Goal: Use online tool/utility: Use online tool/utility

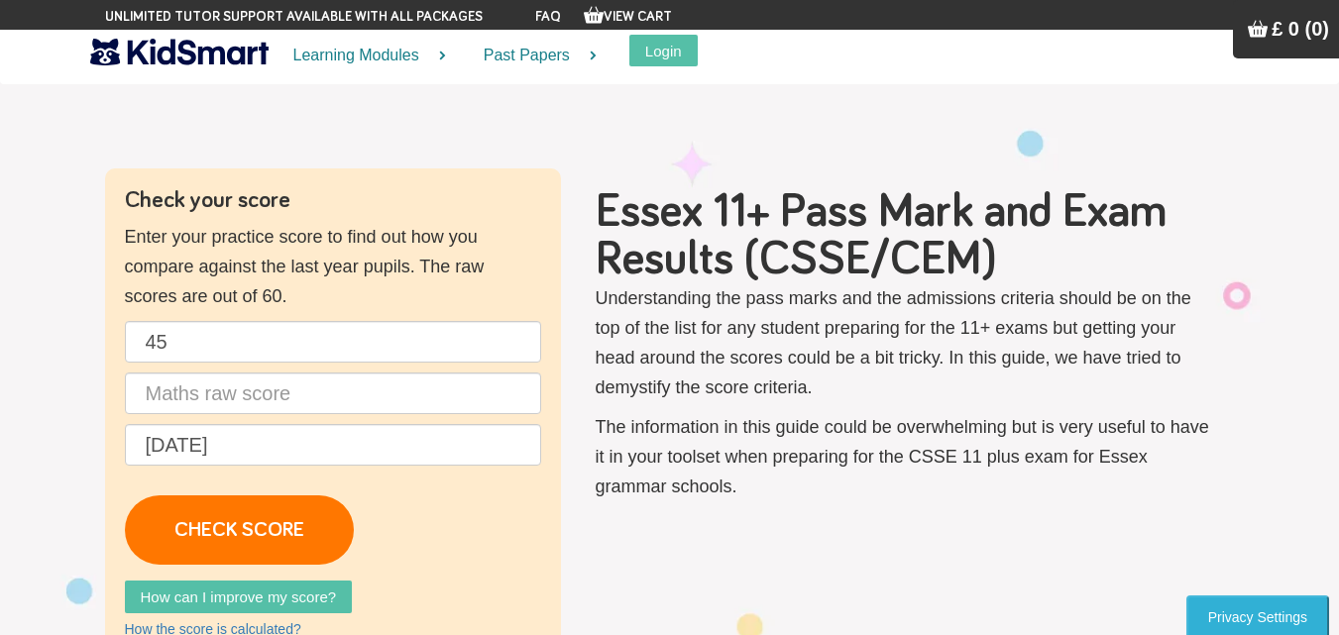
type input "45"
click at [402, 372] on p "45 [DATE] CHECK SCORE" at bounding box center [333, 443] width 416 height 244
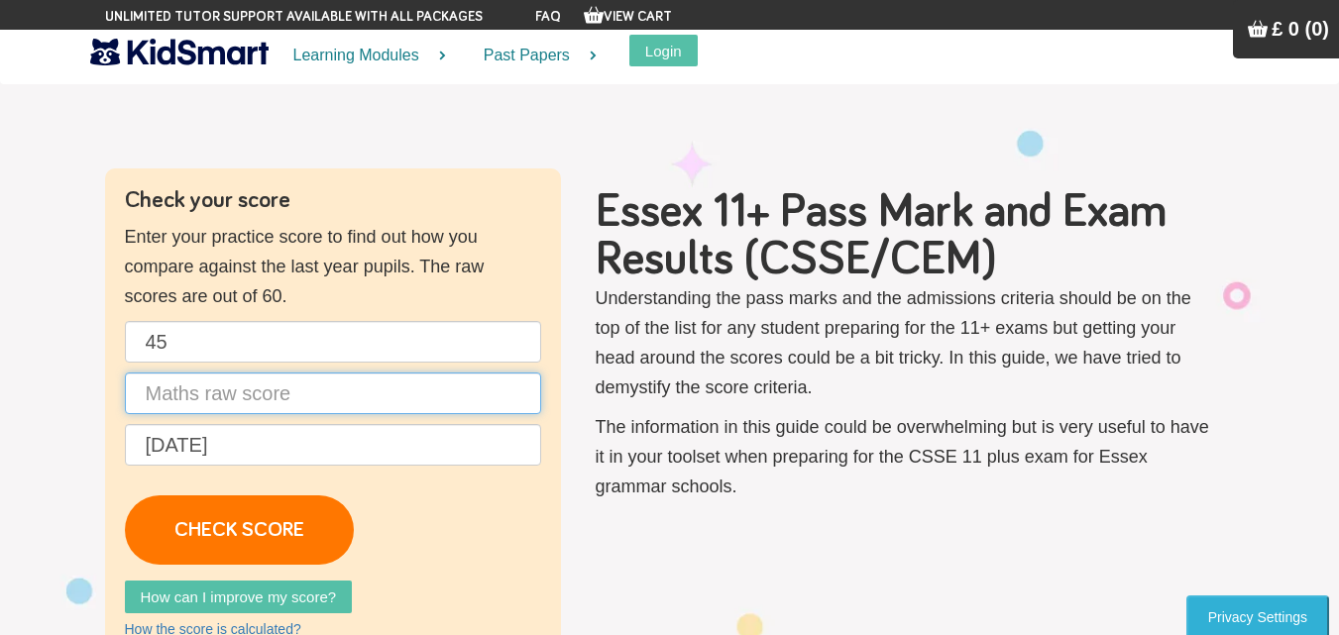
click at [406, 390] on input "text" at bounding box center [333, 394] width 416 height 42
type input "45"
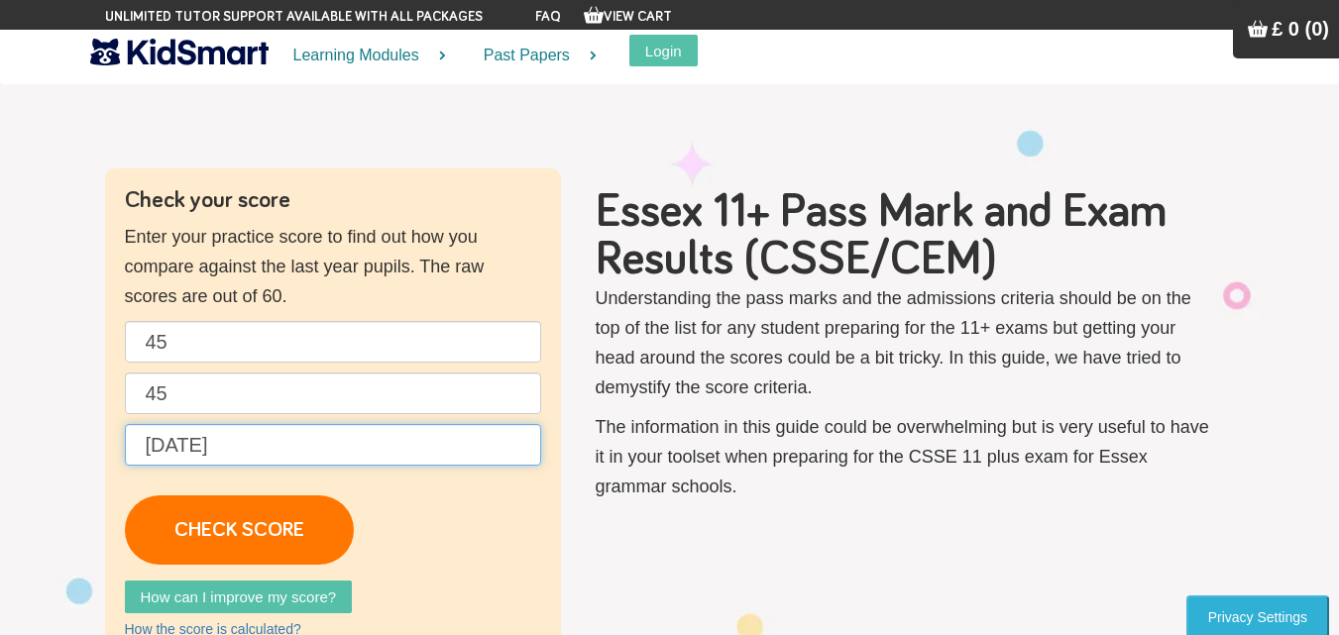
click at [378, 459] on input "[DATE]" at bounding box center [333, 445] width 416 height 42
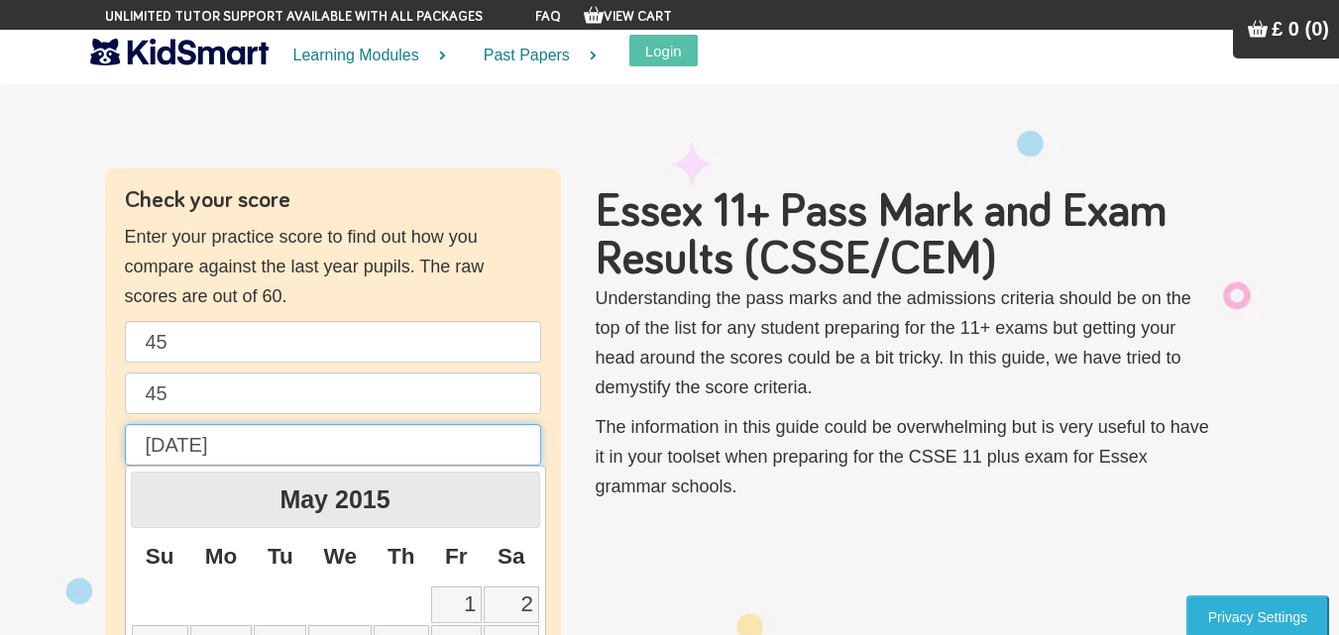
scroll to position [99, 0]
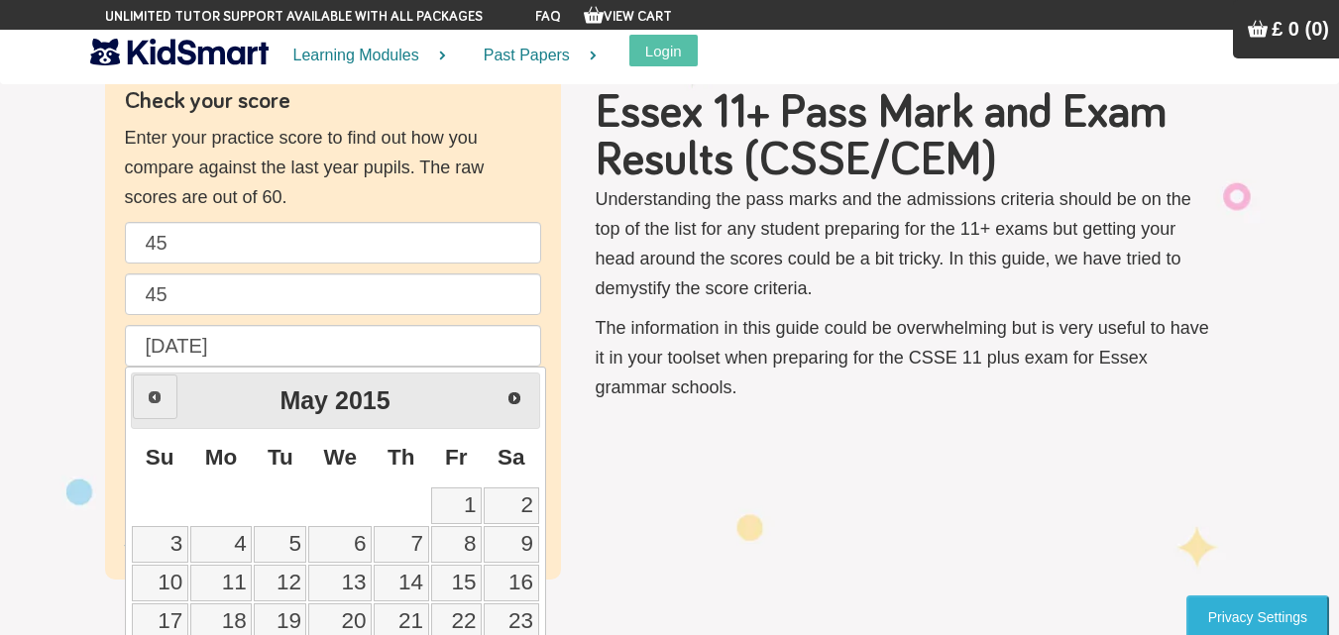
click at [159, 411] on link "Prev" at bounding box center [155, 397] width 45 height 45
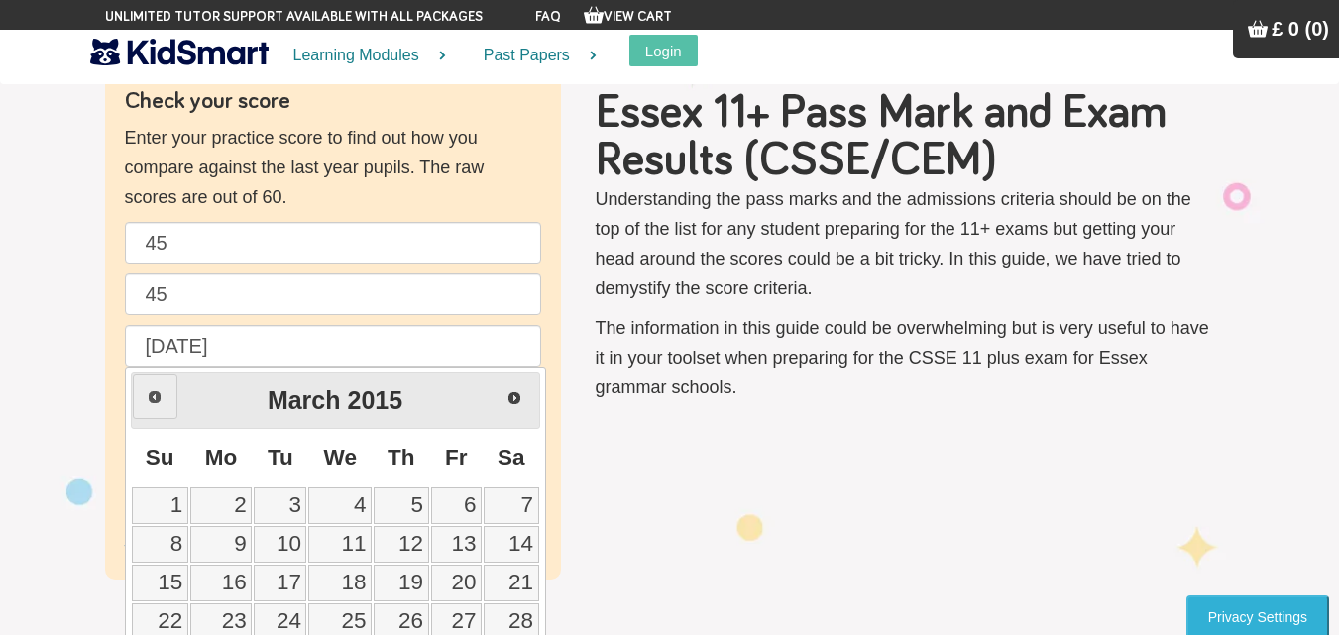
click at [150, 407] on link "Prev" at bounding box center [155, 397] width 45 height 45
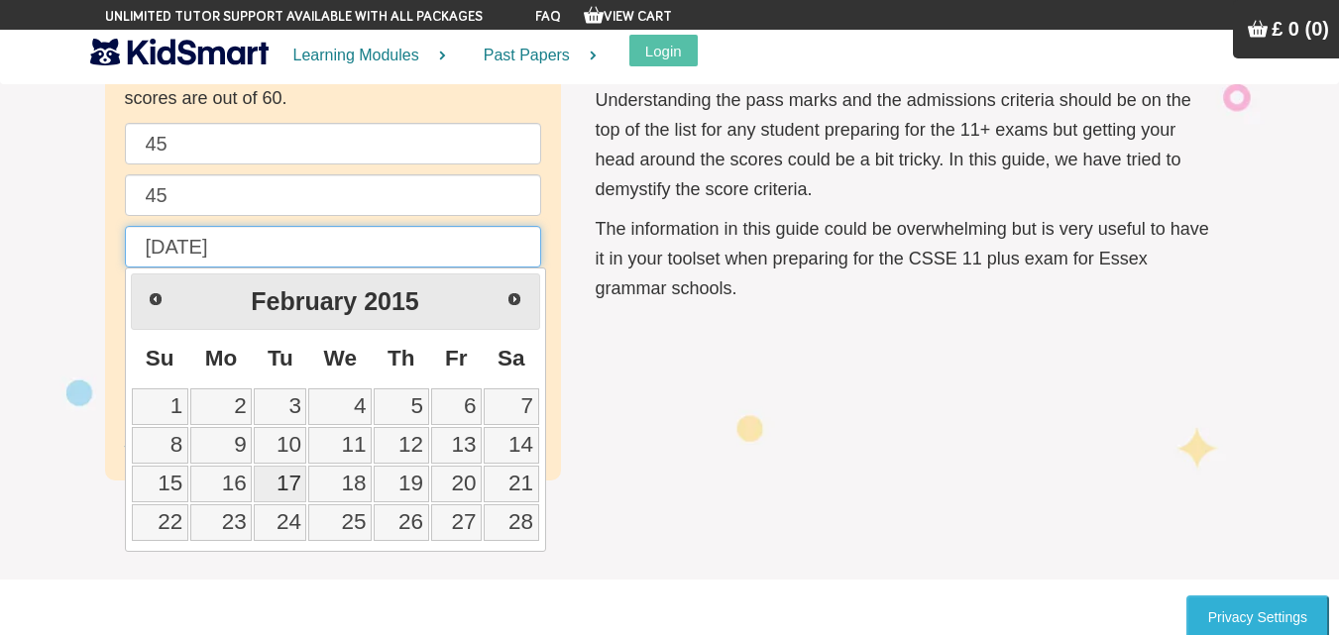
scroll to position [297, 0]
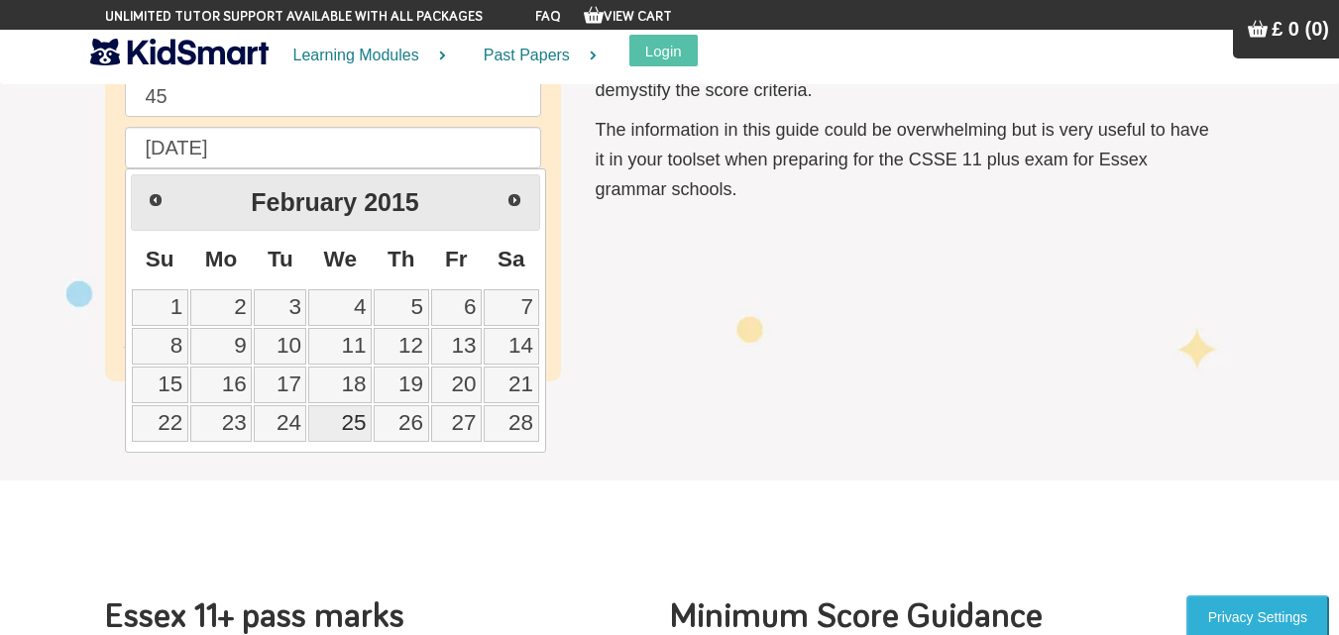
click at [336, 432] on link "25" at bounding box center [339, 423] width 63 height 37
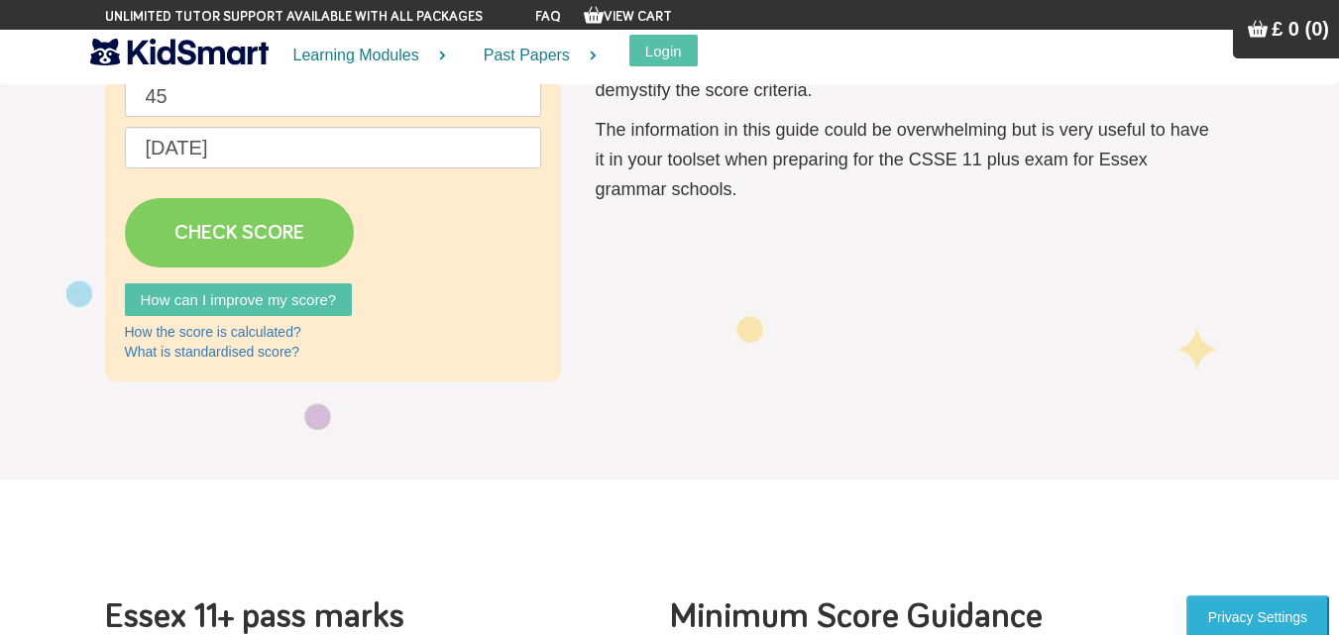
click at [253, 209] on link "CHECK SCORE" at bounding box center [239, 232] width 229 height 69
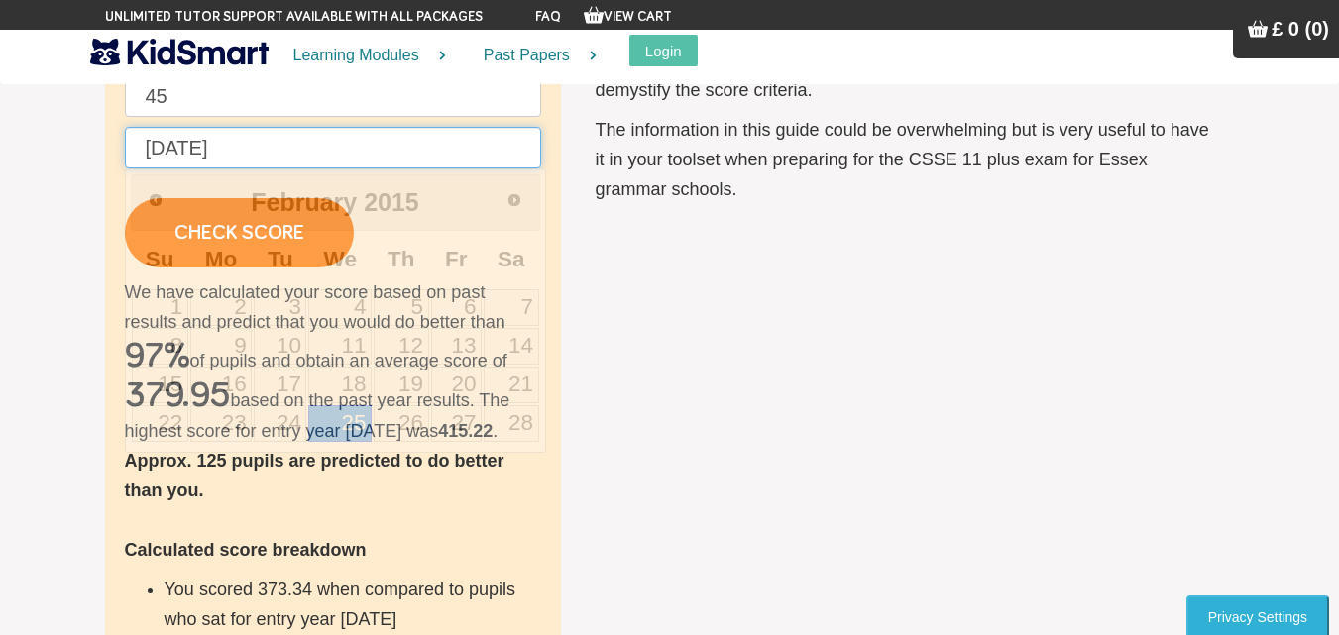
click at [255, 151] on input "[DATE]" at bounding box center [333, 148] width 416 height 42
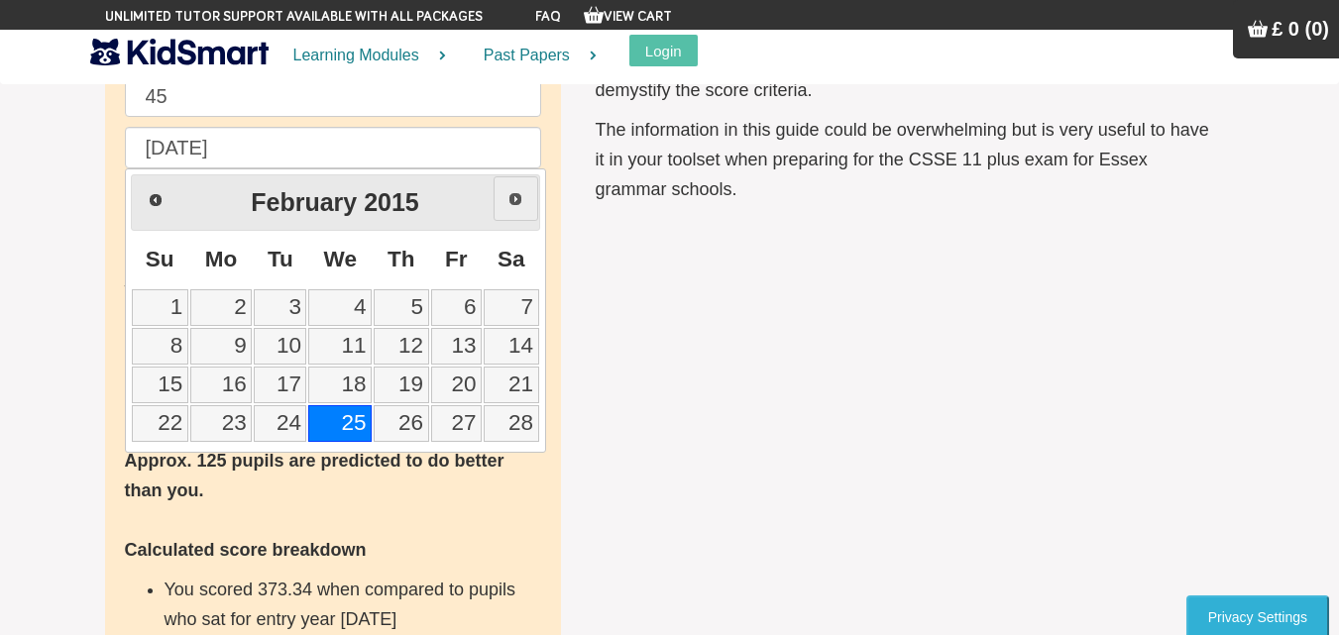
click at [510, 211] on link "Next" at bounding box center [516, 198] width 45 height 45
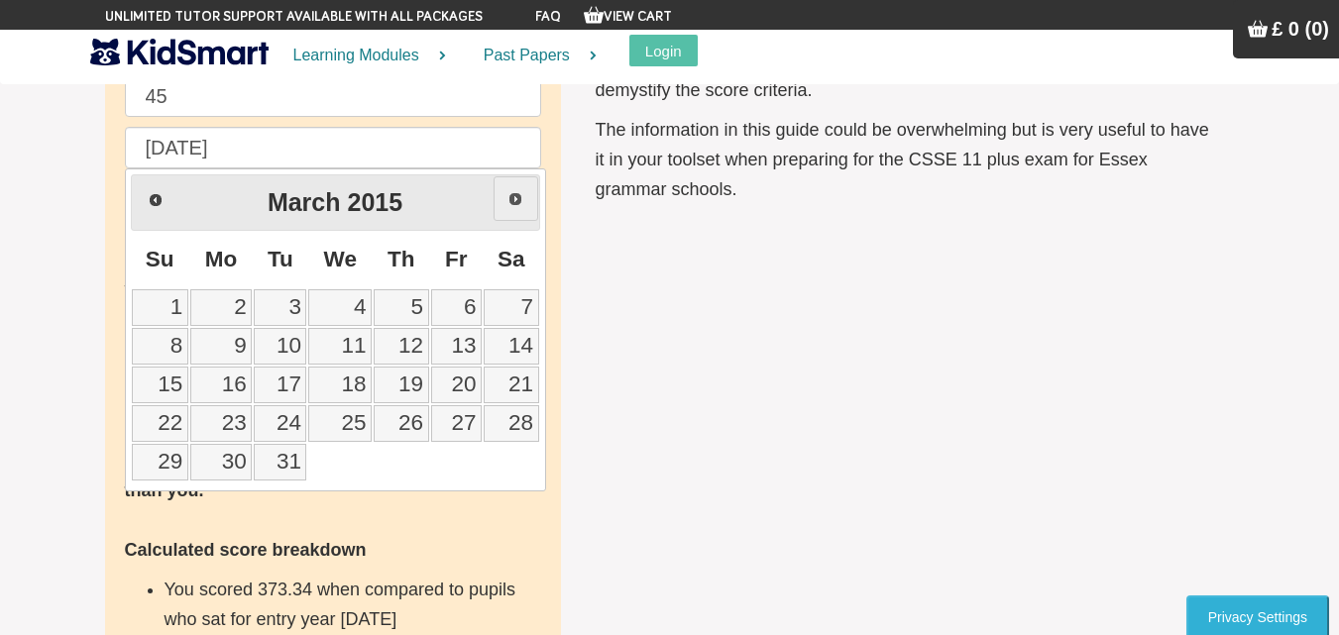
click at [510, 211] on link "Next" at bounding box center [516, 198] width 45 height 45
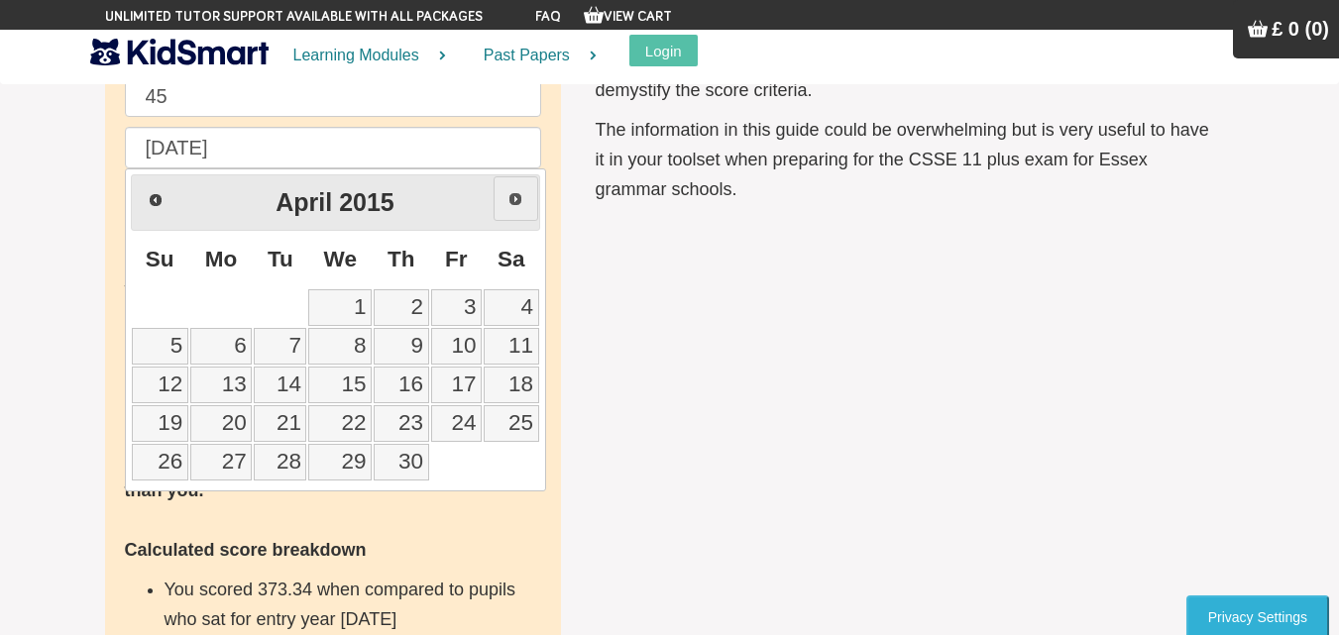
click at [509, 212] on link "Next" at bounding box center [516, 198] width 45 height 45
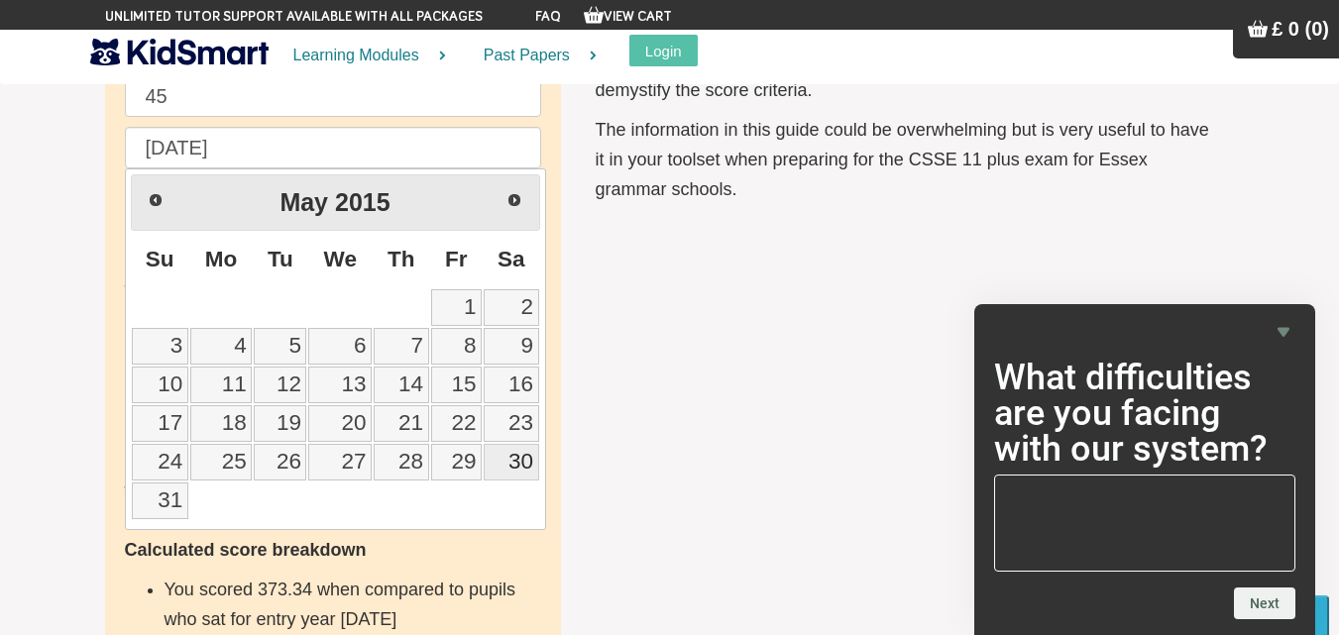
click at [527, 465] on link "30" at bounding box center [512, 462] width 56 height 37
type input "[DATE]"
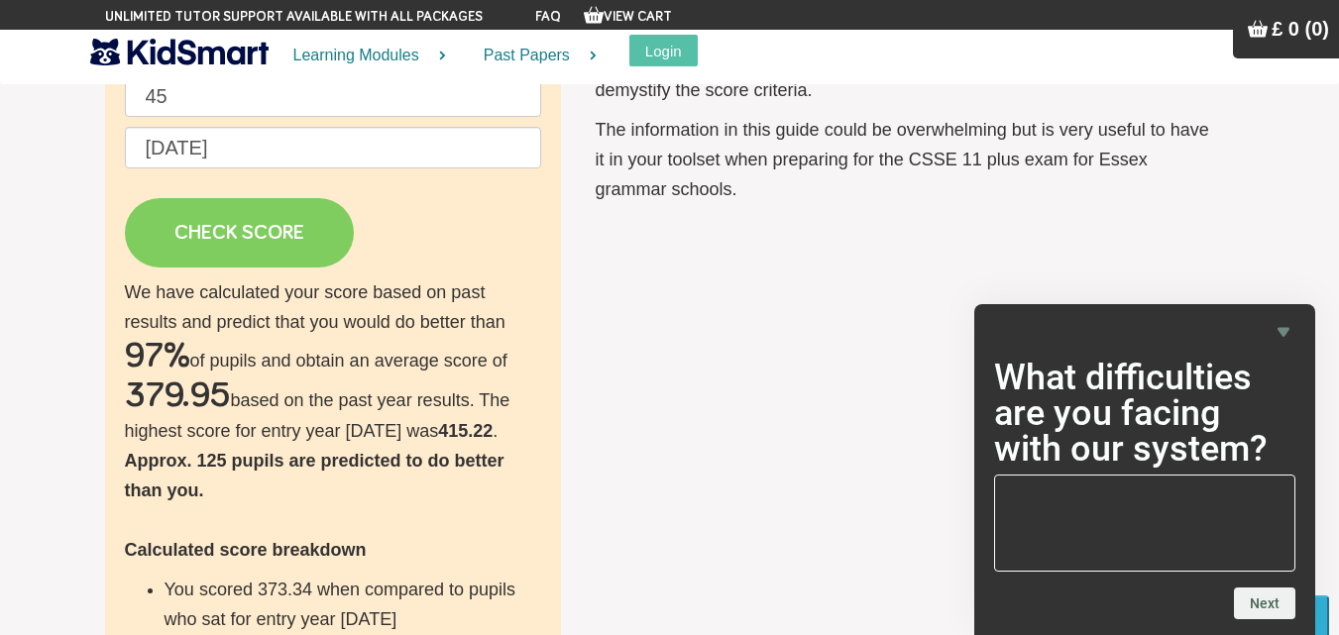
click at [298, 247] on link "CHECK SCORE" at bounding box center [239, 232] width 229 height 69
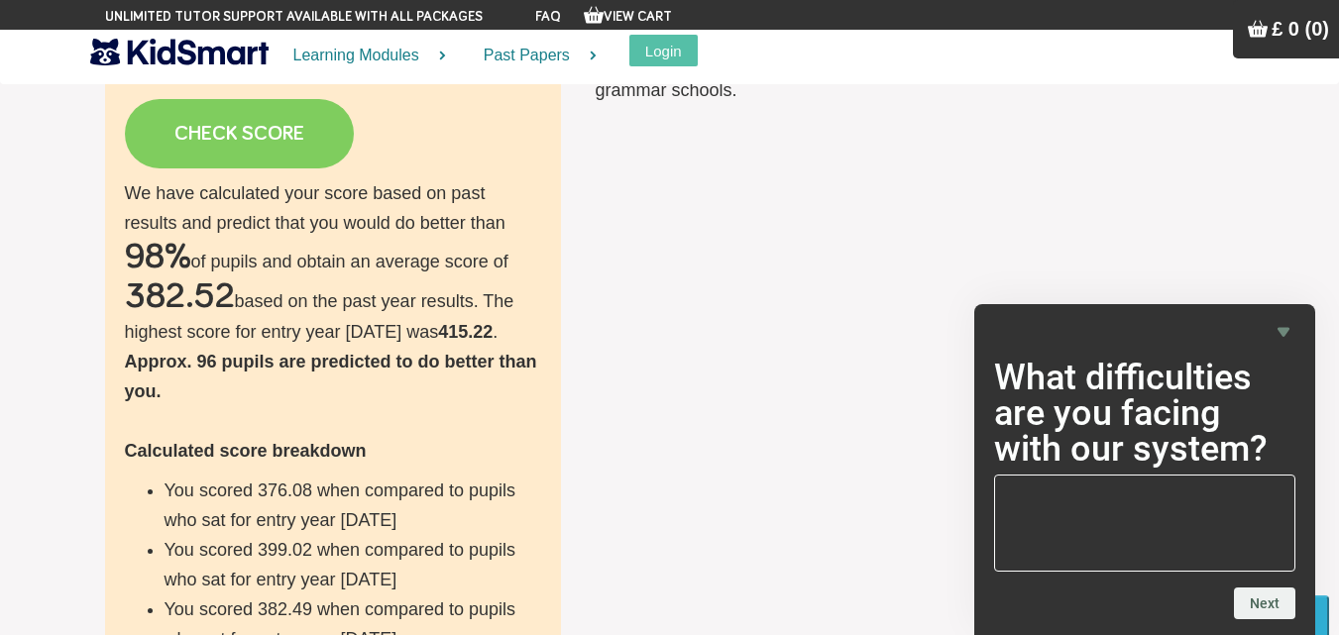
scroll to position [595, 0]
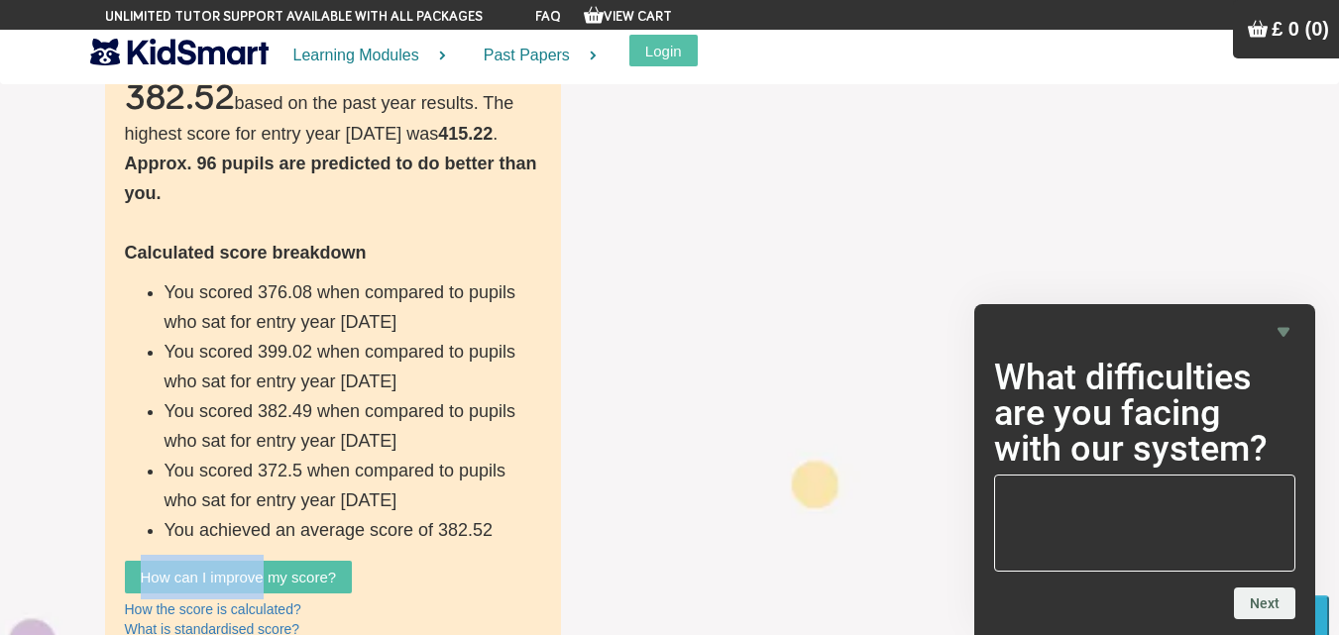
drag, startPoint x: 442, startPoint y: 561, endPoint x: 264, endPoint y: 595, distance: 181.6
click at [264, 595] on div "Check your score Enter your practice score to find out how you compare against …" at bounding box center [333, 117] width 456 height 1086
click at [739, 491] on div "Check your score Enter your practice score to find out how you compare against …" at bounding box center [670, 117] width 1160 height 1086
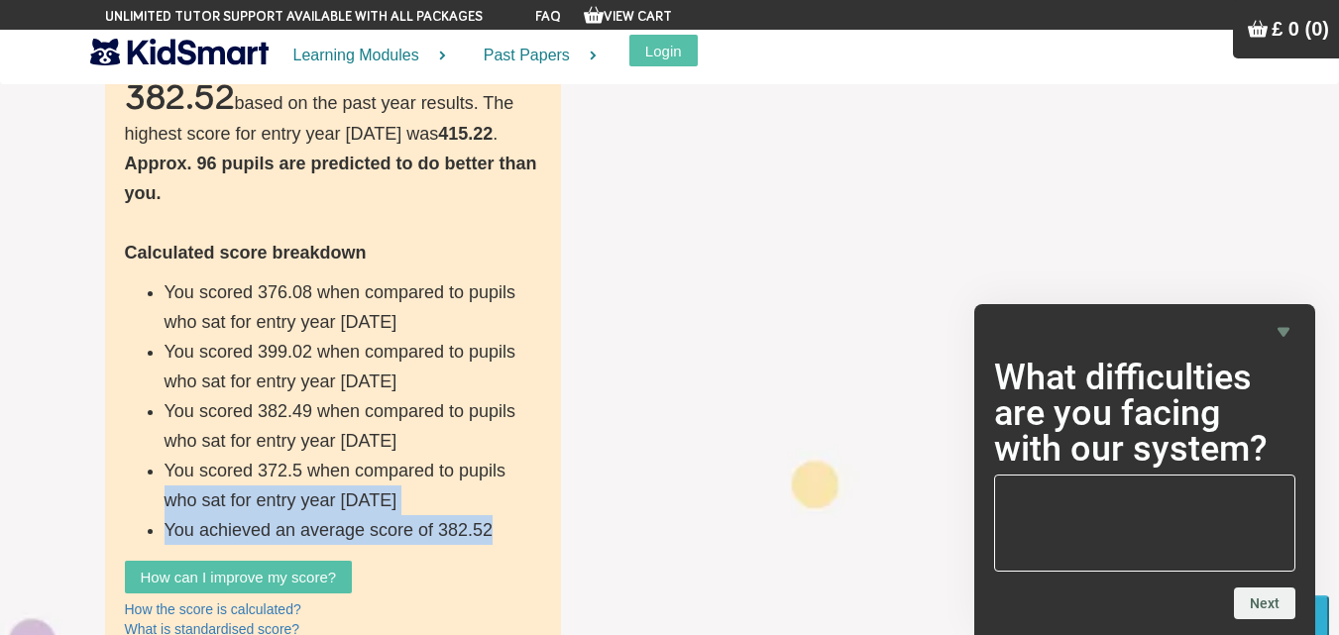
drag, startPoint x: 647, startPoint y: 524, endPoint x: 0, endPoint y: 495, distance: 648.0
click at [0, 495] on section "Check your score Enter your practice score to find out how you compare against …" at bounding box center [669, 117] width 1339 height 1284
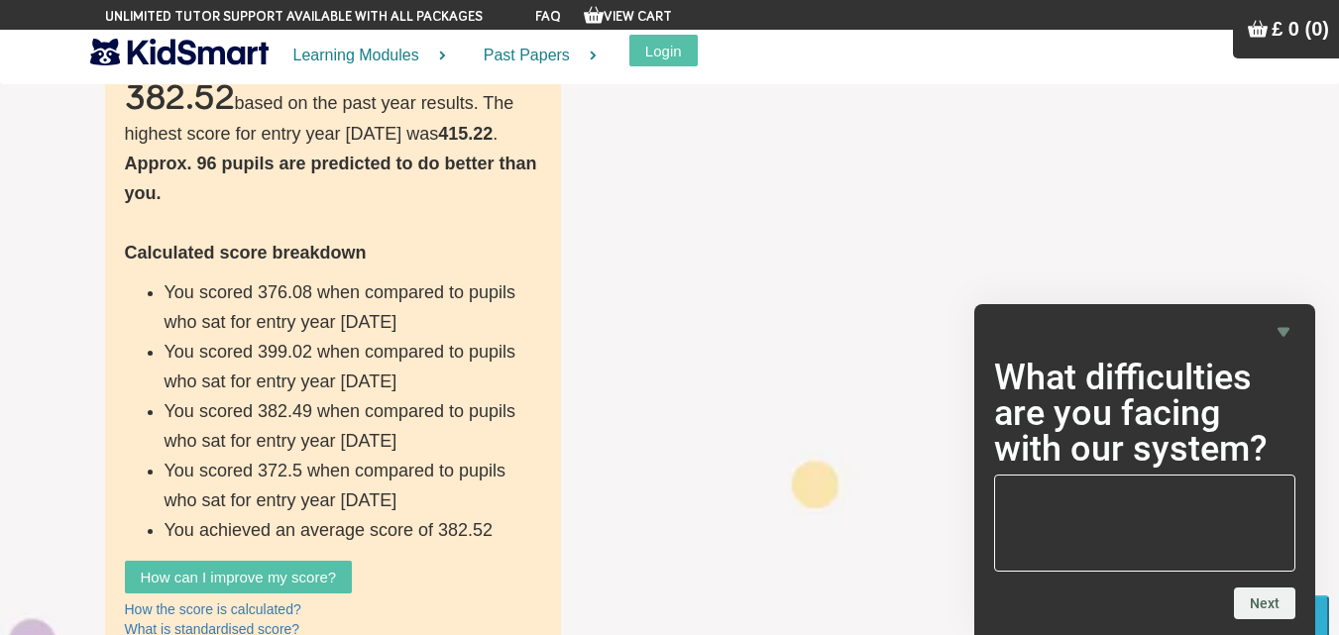
click at [660, 345] on div "Check your score Enter your practice score to find out how you compare against …" at bounding box center [670, 117] width 1160 height 1086
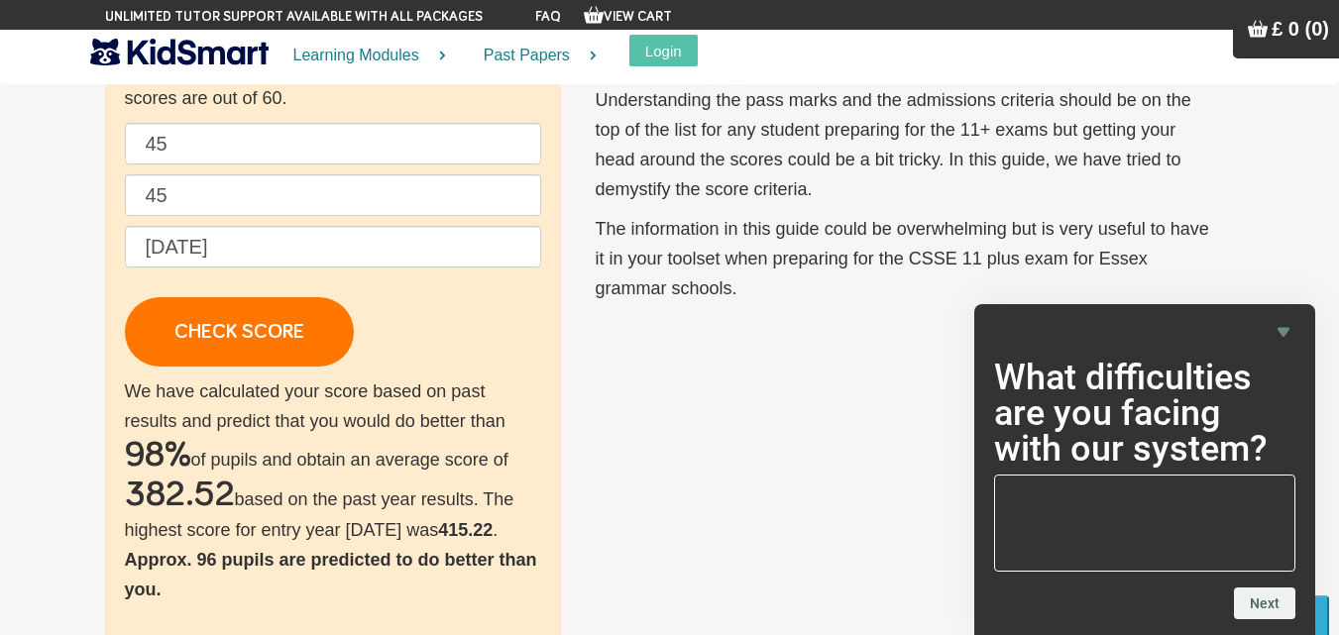
scroll to position [99, 0]
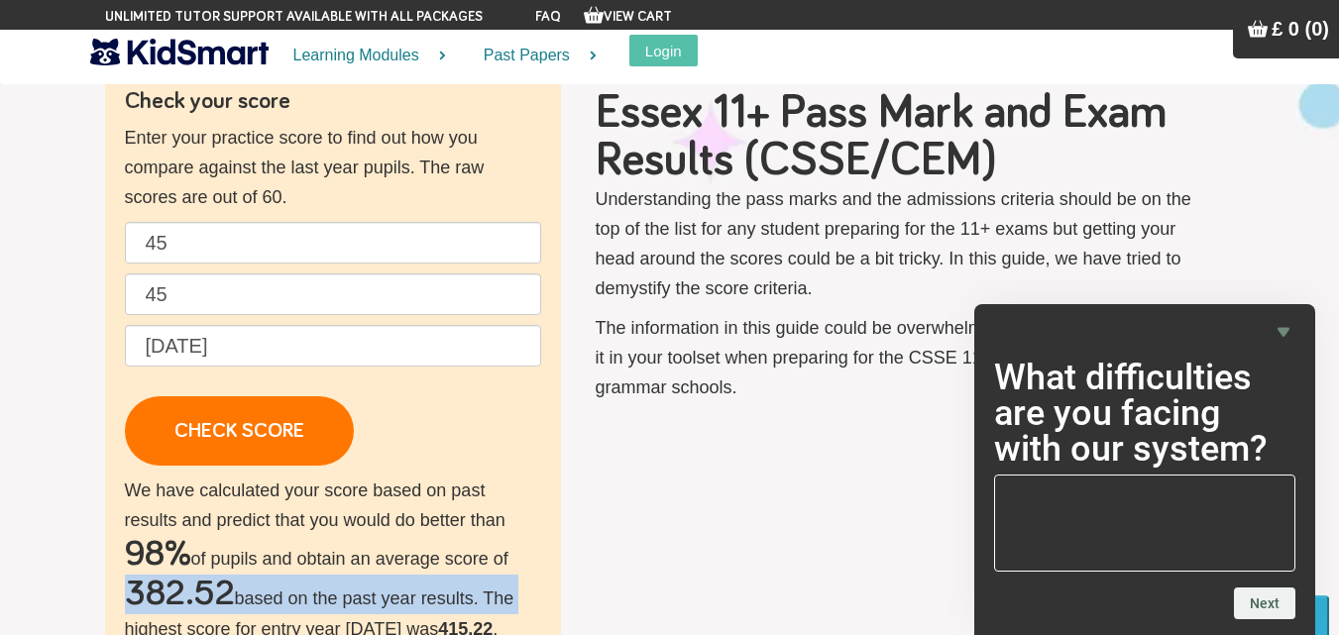
drag, startPoint x: 26, startPoint y: 589, endPoint x: 595, endPoint y: 616, distance: 569.7
click at [605, 602] on section "Check your score Enter your practice score to find out how you compare against …" at bounding box center [669, 612] width 1339 height 1284
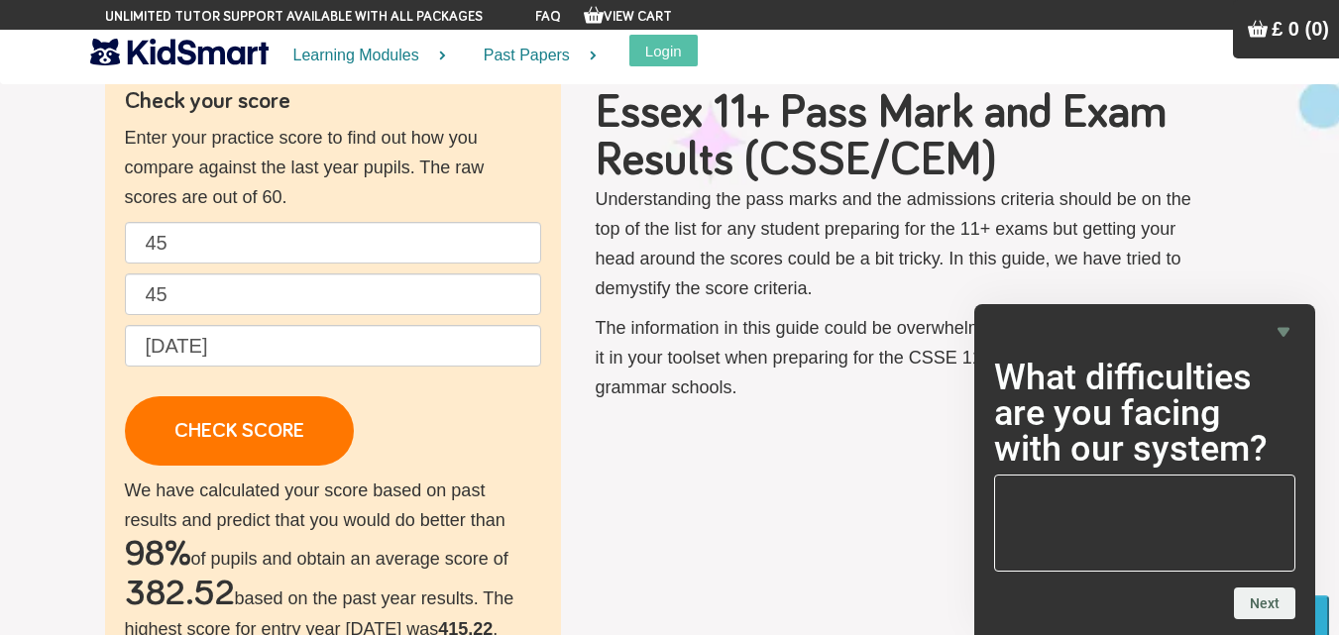
click at [558, 562] on div "Check your score Enter your practice score to find out how you compare against …" at bounding box center [333, 612] width 456 height 1086
drag, startPoint x: 12, startPoint y: 539, endPoint x: 727, endPoint y: 582, distance: 716.0
click at [727, 582] on section "Check your score Enter your practice score to find out how you compare against …" at bounding box center [669, 612] width 1339 height 1284
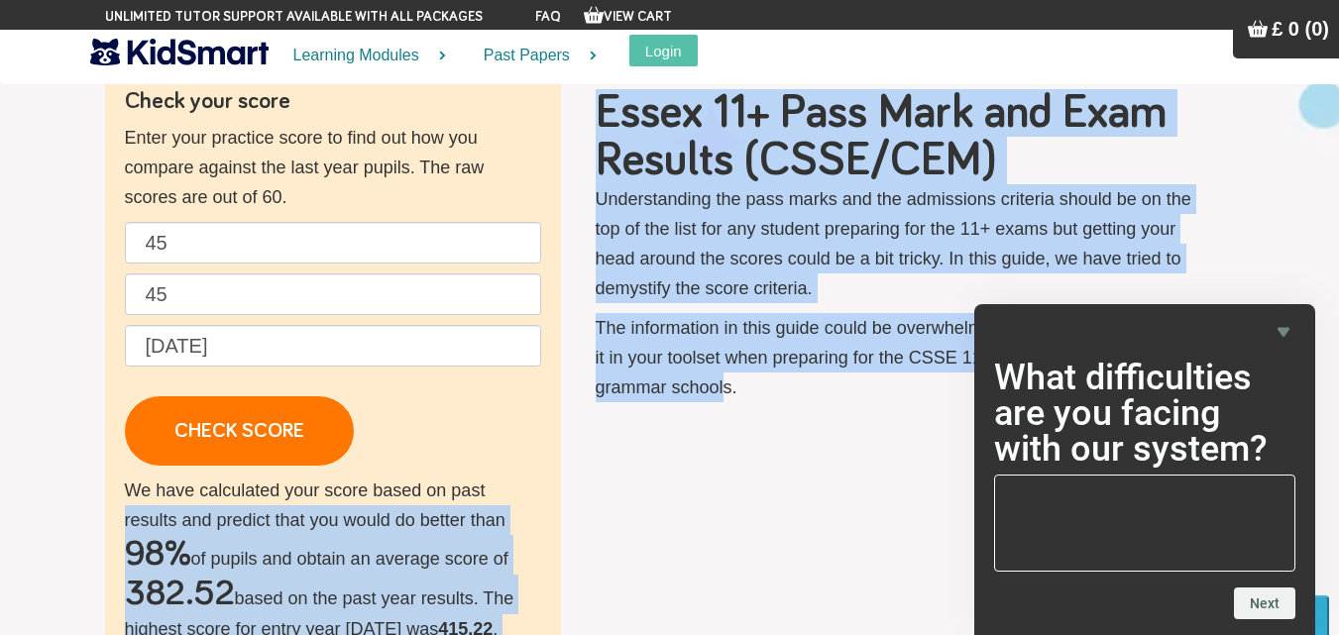
click at [693, 582] on div "Check your score Enter your practice score to find out how you compare against …" at bounding box center [670, 612] width 1160 height 1086
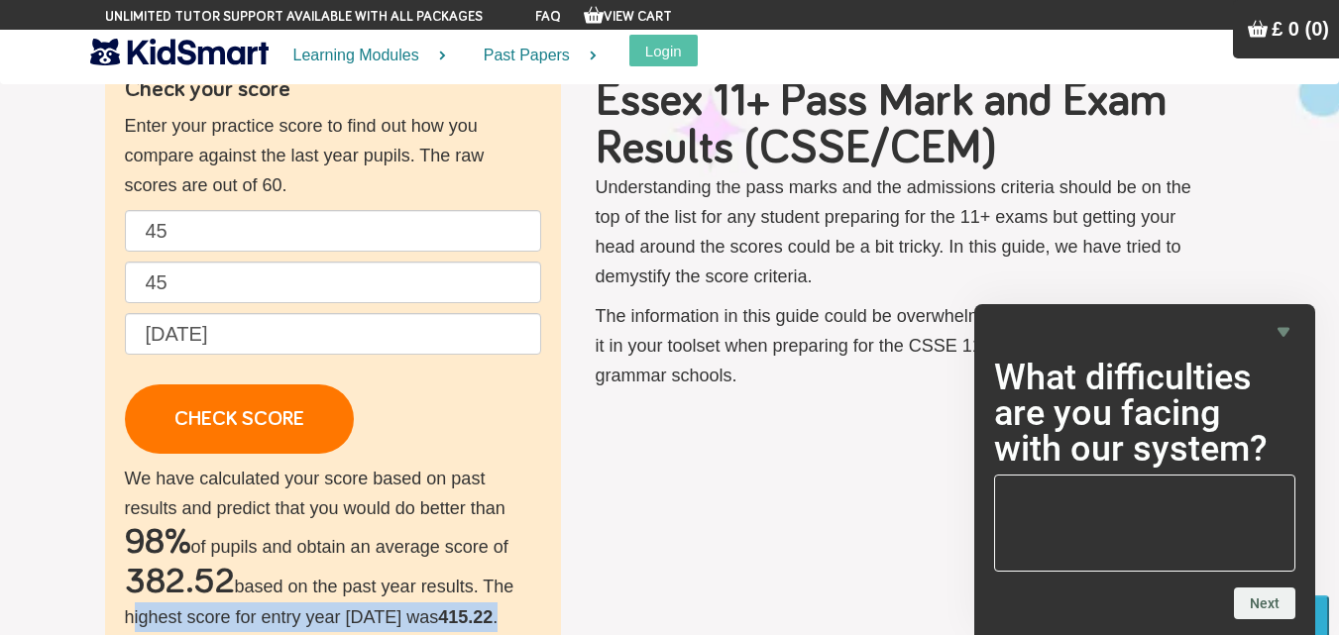
drag, startPoint x: 20, startPoint y: 621, endPoint x: 748, endPoint y: 640, distance: 728.9
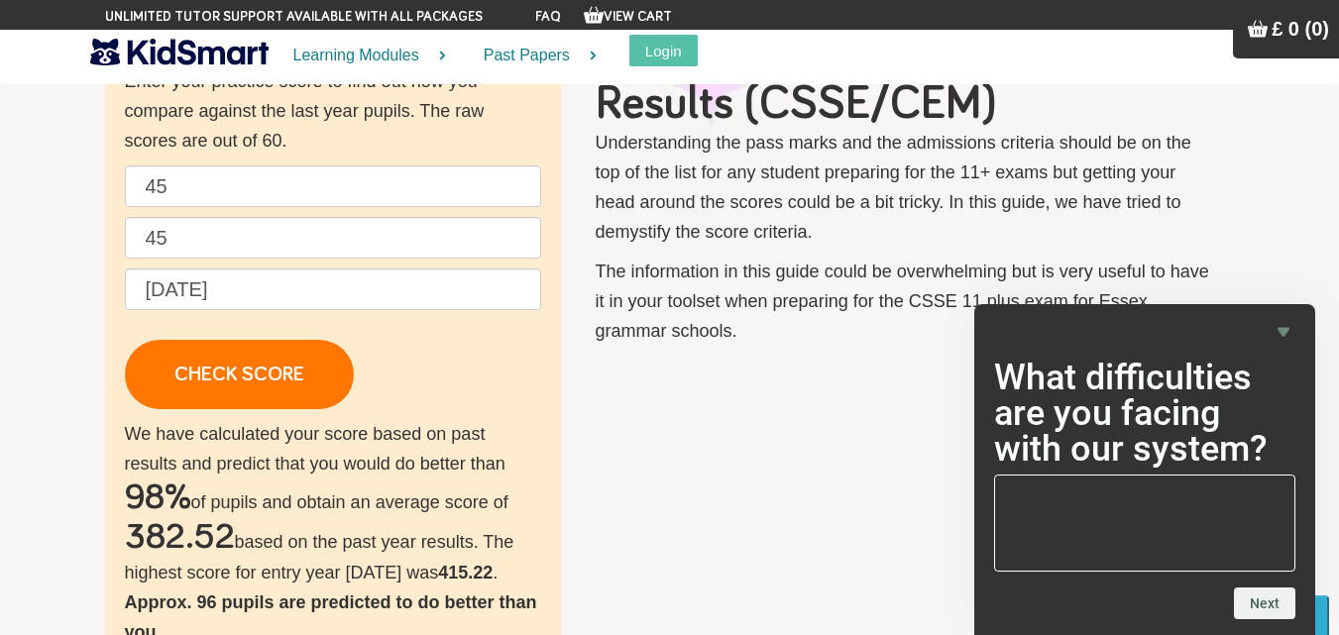
click at [594, 412] on div "Check your score Enter your practice score to find out how you compare against …" at bounding box center [670, 556] width 1160 height 1086
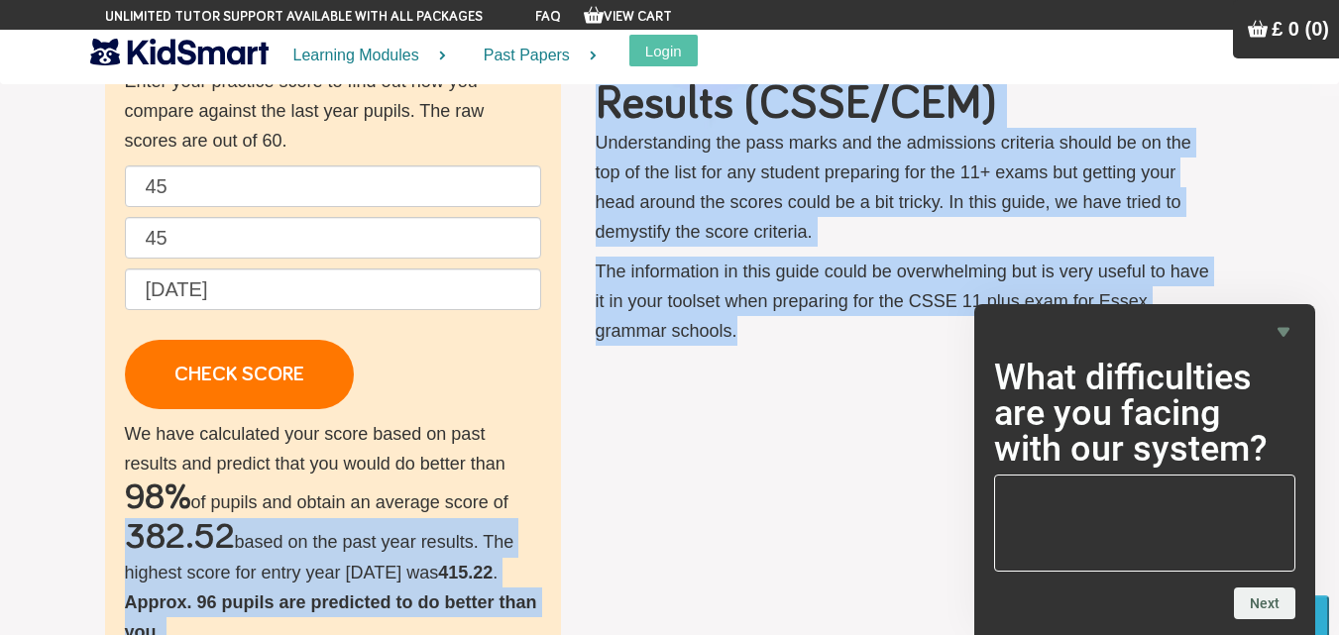
drag, startPoint x: 0, startPoint y: 532, endPoint x: 672, endPoint y: 610, distance: 676.6
click at [798, 530] on section "Check your score Enter your practice score to find out how you compare against …" at bounding box center [669, 556] width 1339 height 1284
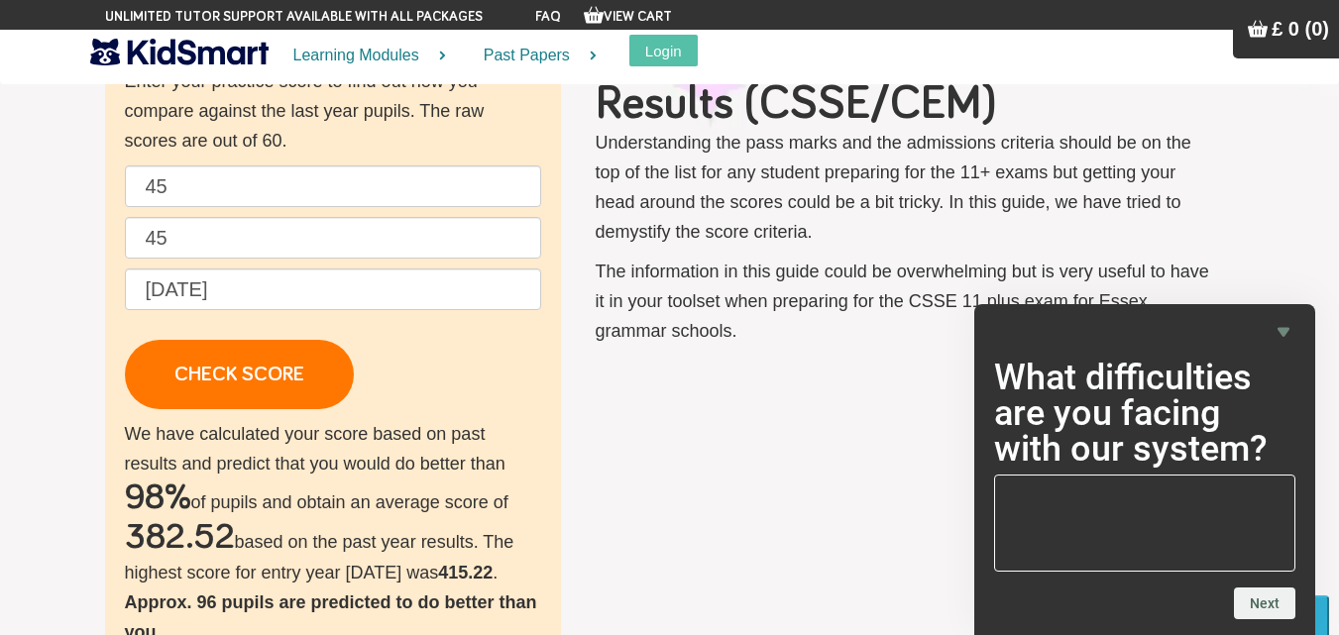
drag, startPoint x: 537, startPoint y: 463, endPoint x: 449, endPoint y: 541, distance: 118.0
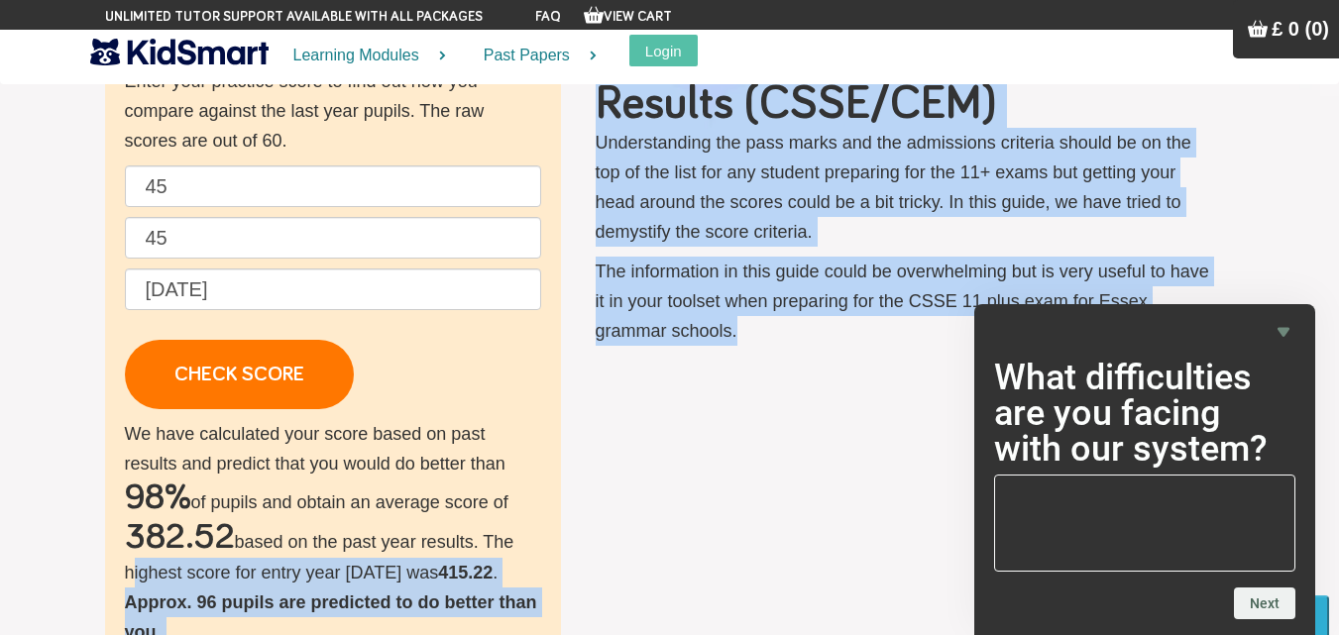
drag, startPoint x: 47, startPoint y: 565, endPoint x: 806, endPoint y: 577, distance: 759.5
click at [806, 577] on section "Check your score Enter your practice score to find out how you compare against …" at bounding box center [669, 556] width 1339 height 1284
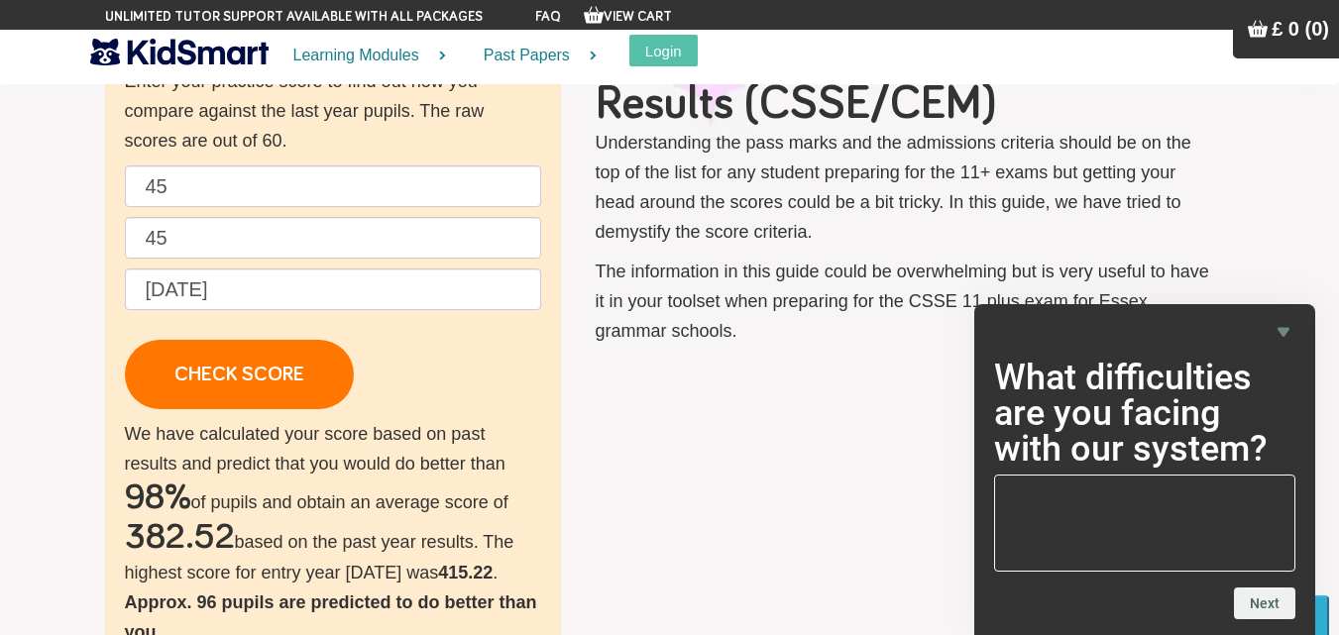
drag, startPoint x: 624, startPoint y: 521, endPoint x: 599, endPoint y: 541, distance: 31.7
click at [599, 541] on div "Check your score Enter your practice score to find out how you compare against …" at bounding box center [670, 556] width 1160 height 1086
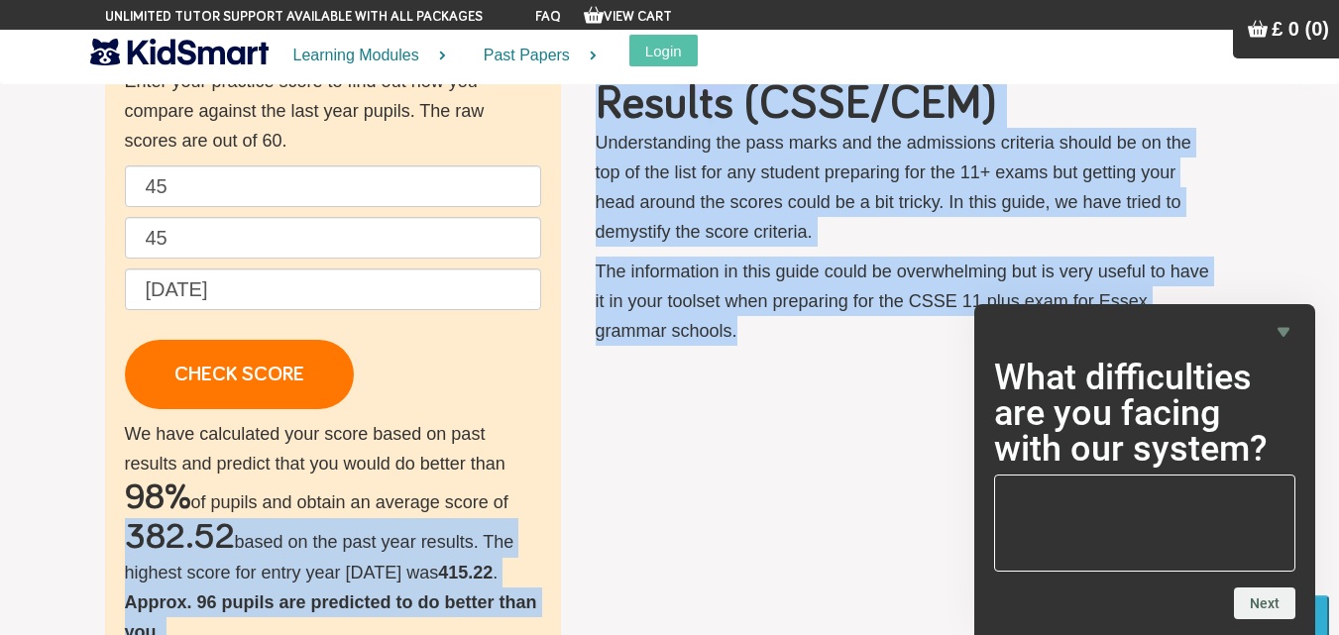
drag, startPoint x: 36, startPoint y: 555, endPoint x: 843, endPoint y: 540, distance: 807.1
click at [843, 540] on section "Check your score Enter your practice score to find out how you compare against …" at bounding box center [669, 556] width 1339 height 1284
click at [613, 549] on div "Check your score Enter your practice score to find out how you compare against …" at bounding box center [670, 556] width 1160 height 1086
drag, startPoint x: 66, startPoint y: 529, endPoint x: 731, endPoint y: 523, distance: 664.2
click at [785, 524] on section "Check your score Enter your practice score to find out how you compare against …" at bounding box center [669, 556] width 1339 height 1284
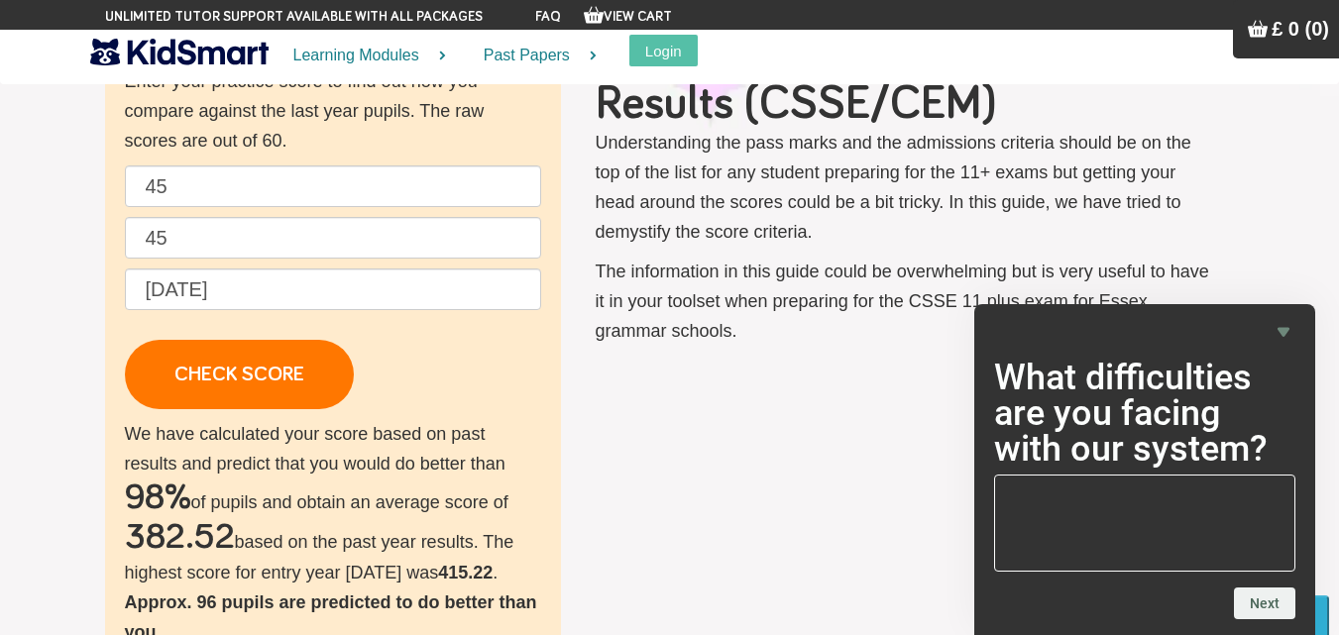
click at [13, 505] on section "Check your score Enter your practice score to find out how you compare against …" at bounding box center [669, 556] width 1339 height 1284
drag, startPoint x: 13, startPoint y: 505, endPoint x: 890, endPoint y: 517, distance: 877.5
click at [904, 508] on section "Check your score Enter your practice score to find out how you compare against …" at bounding box center [669, 556] width 1339 height 1284
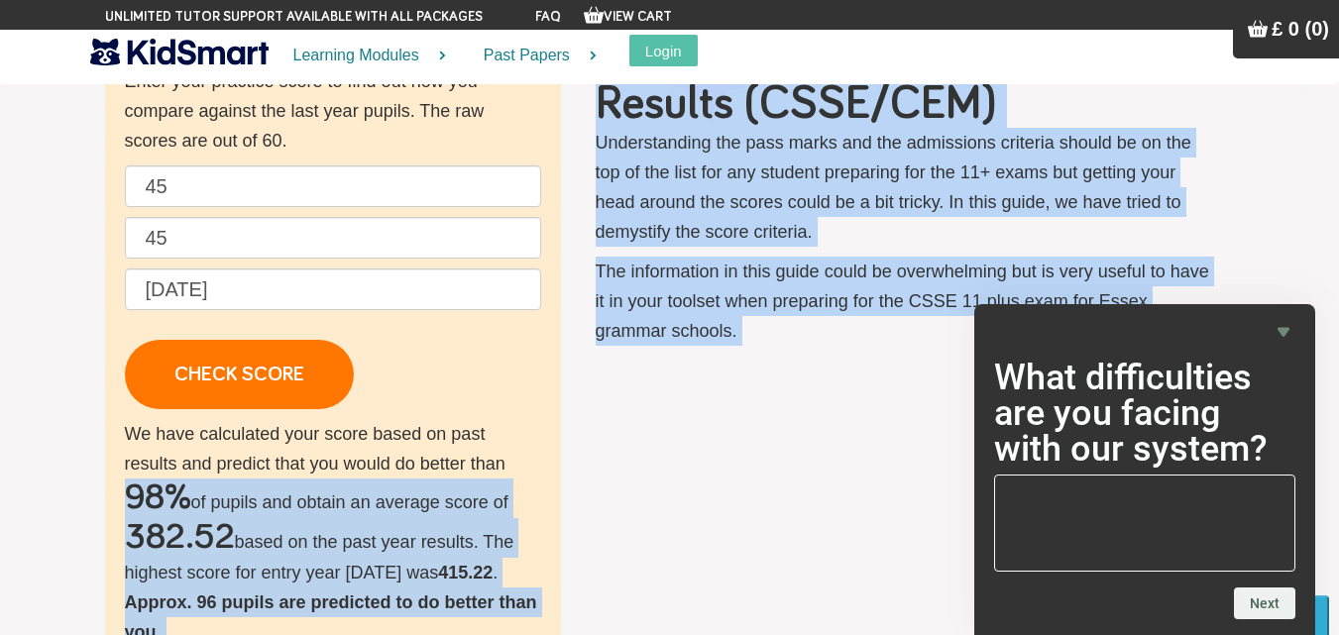
click at [781, 533] on div "Check your score Enter your practice score to find out how you compare against …" at bounding box center [670, 556] width 1160 height 1086
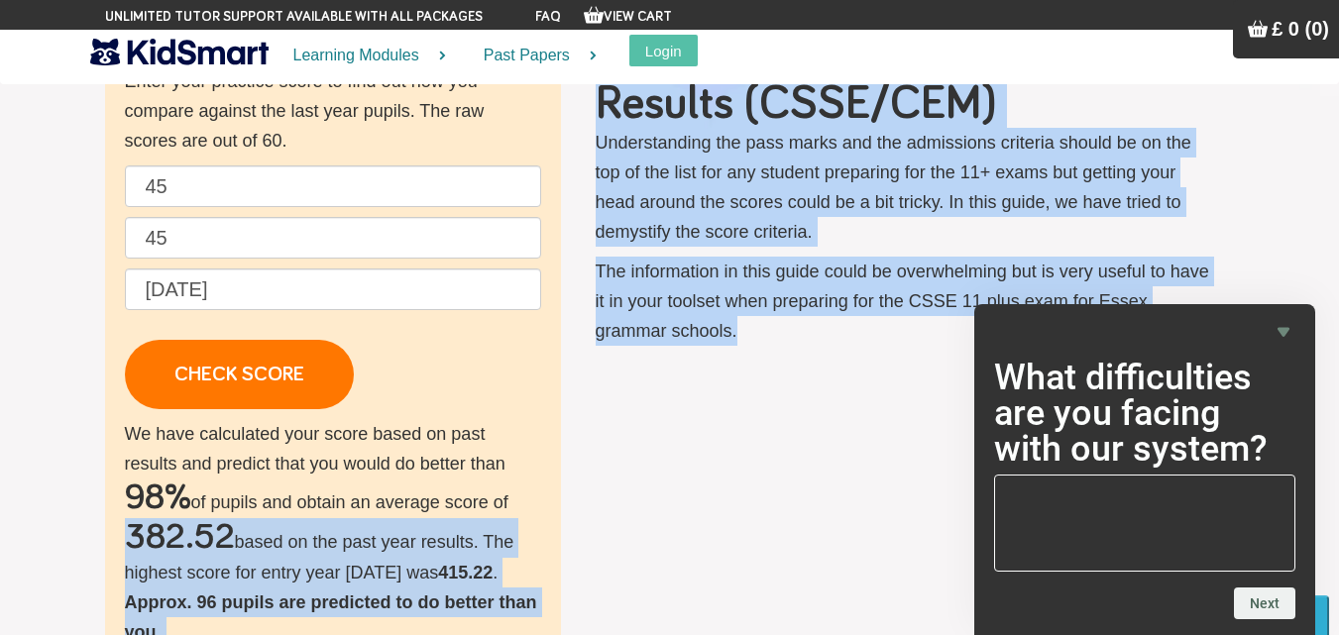
drag, startPoint x: 35, startPoint y: 546, endPoint x: 833, endPoint y: 530, distance: 798.2
click at [833, 530] on section "Check your score Enter your practice score to find out how you compare against …" at bounding box center [669, 556] width 1339 height 1284
click at [0, 569] on section "Check your score Enter your practice score to find out how you compare against …" at bounding box center [669, 556] width 1339 height 1284
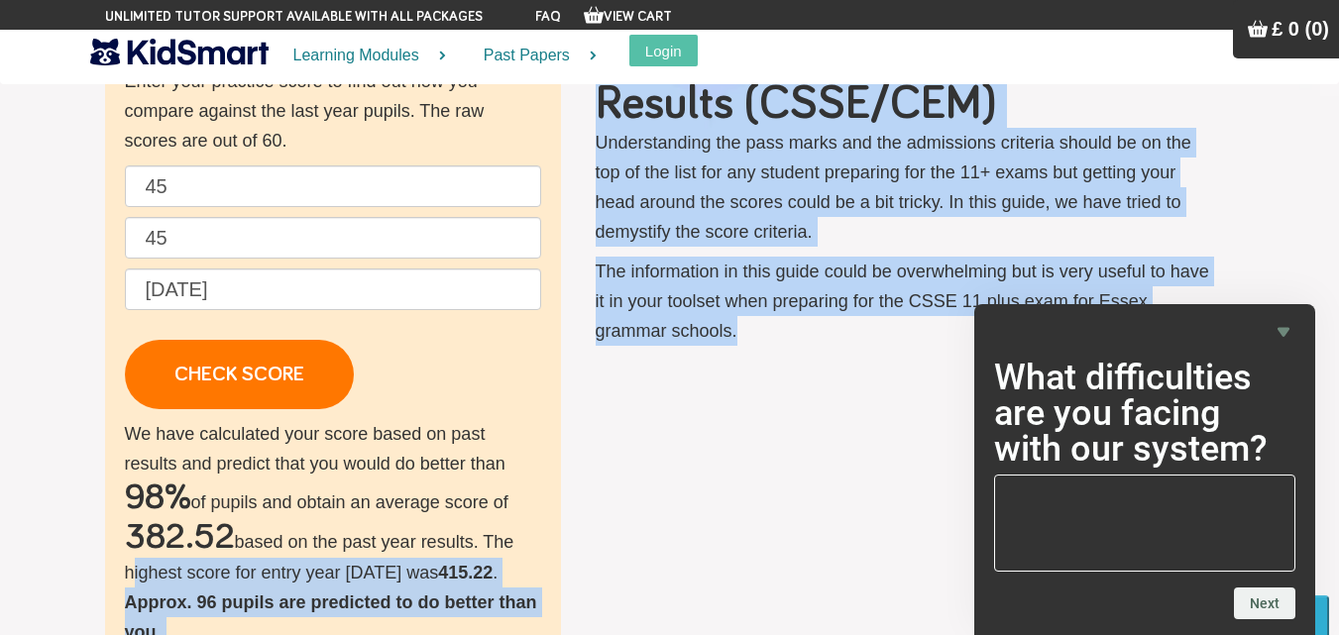
drag, startPoint x: 0, startPoint y: 569, endPoint x: 877, endPoint y: 526, distance: 878.4
click at [877, 526] on section "Check your score Enter your practice score to find out how you compare against …" at bounding box center [669, 556] width 1339 height 1284
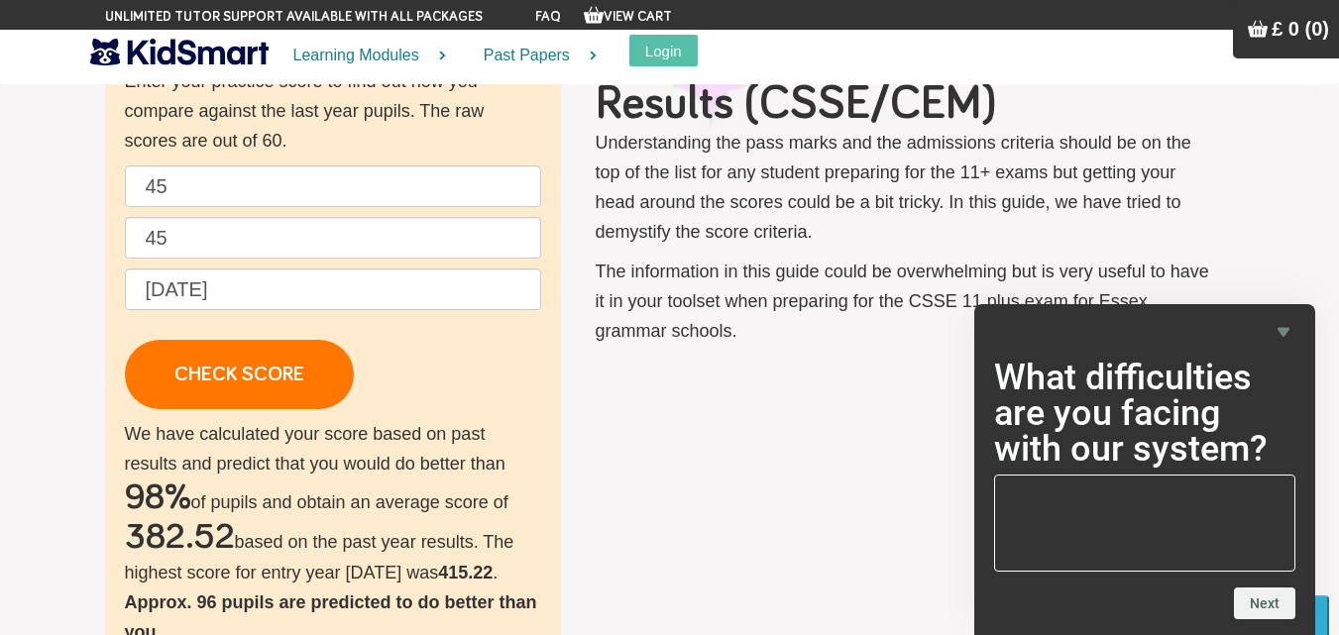
click at [1298, 330] on div "What difficulties are you facing with our system? Next" at bounding box center [1145, 469] width 341 height 331
drag, startPoint x: 812, startPoint y: 87, endPoint x: 827, endPoint y: 126, distance: 41.4
click at [811, 88] on h1 "Essex 11+ Pass Mark and Exam Results (CSSE/CEM)" at bounding box center [906, 80] width 620 height 95
click at [840, 122] on div "Essex 11+ Pass Mark and Exam Results (CSSE/CEM) Understanding the pass marks an…" at bounding box center [905, 194] width 659 height 363
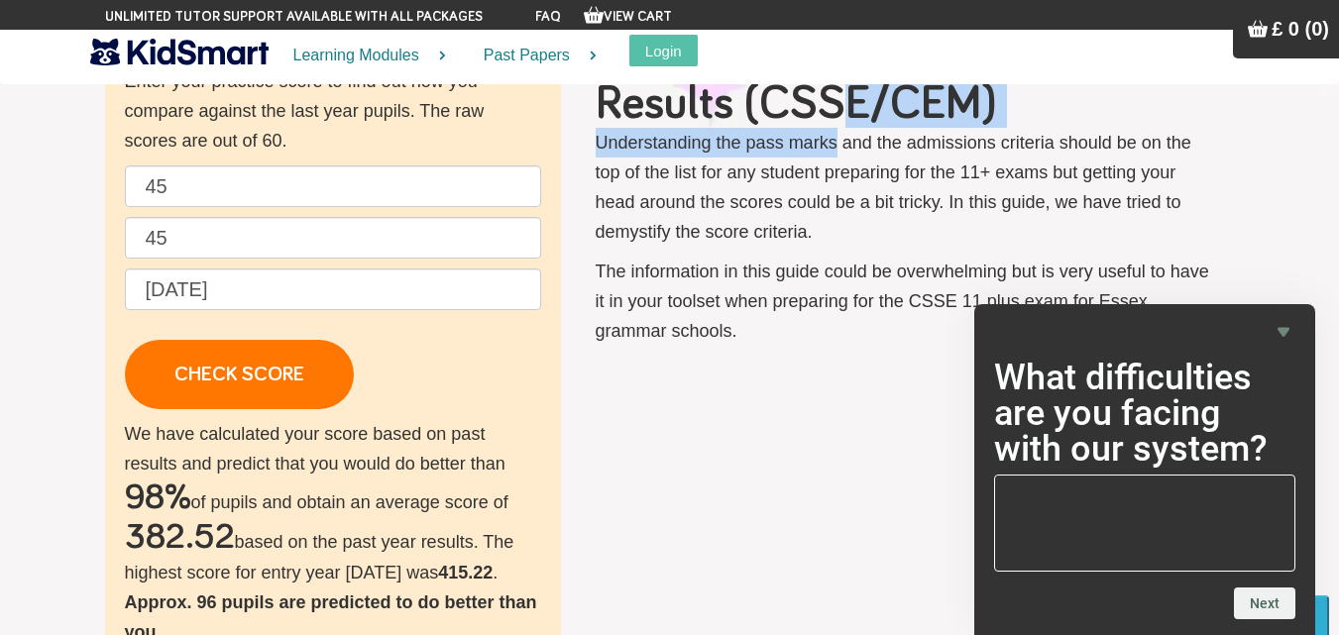
scroll to position [0, 0]
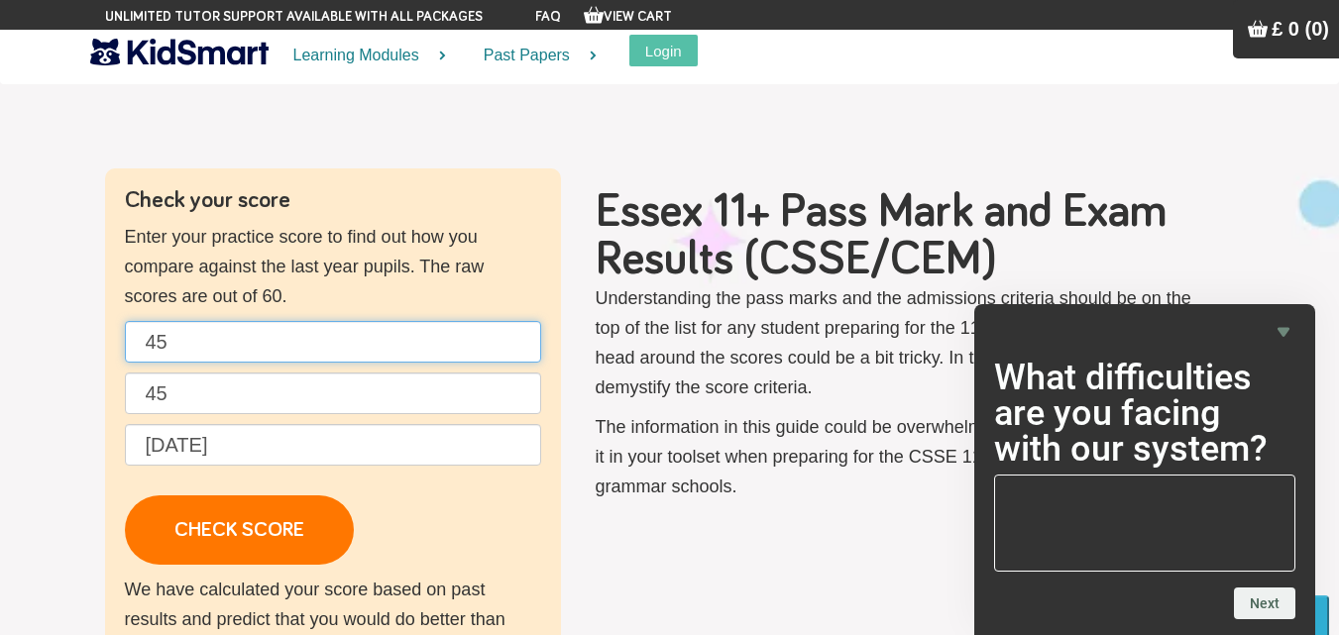
drag, startPoint x: 347, startPoint y: 334, endPoint x: 48, endPoint y: 371, distance: 301.6
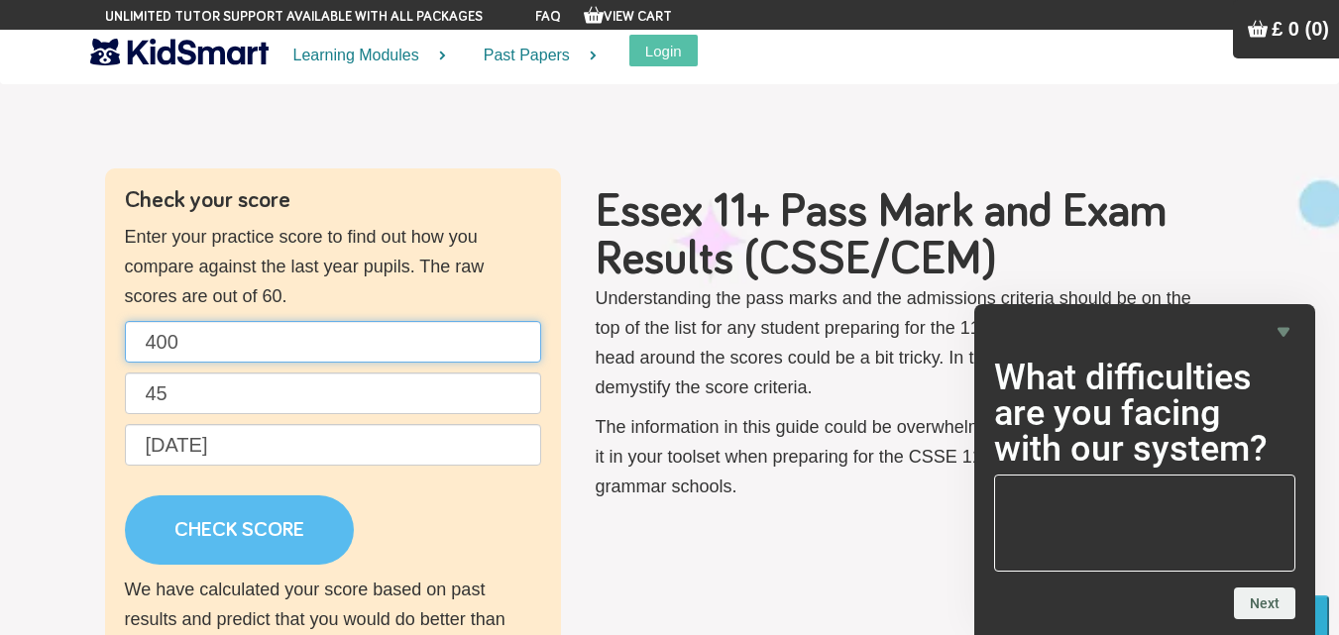
type input "400"
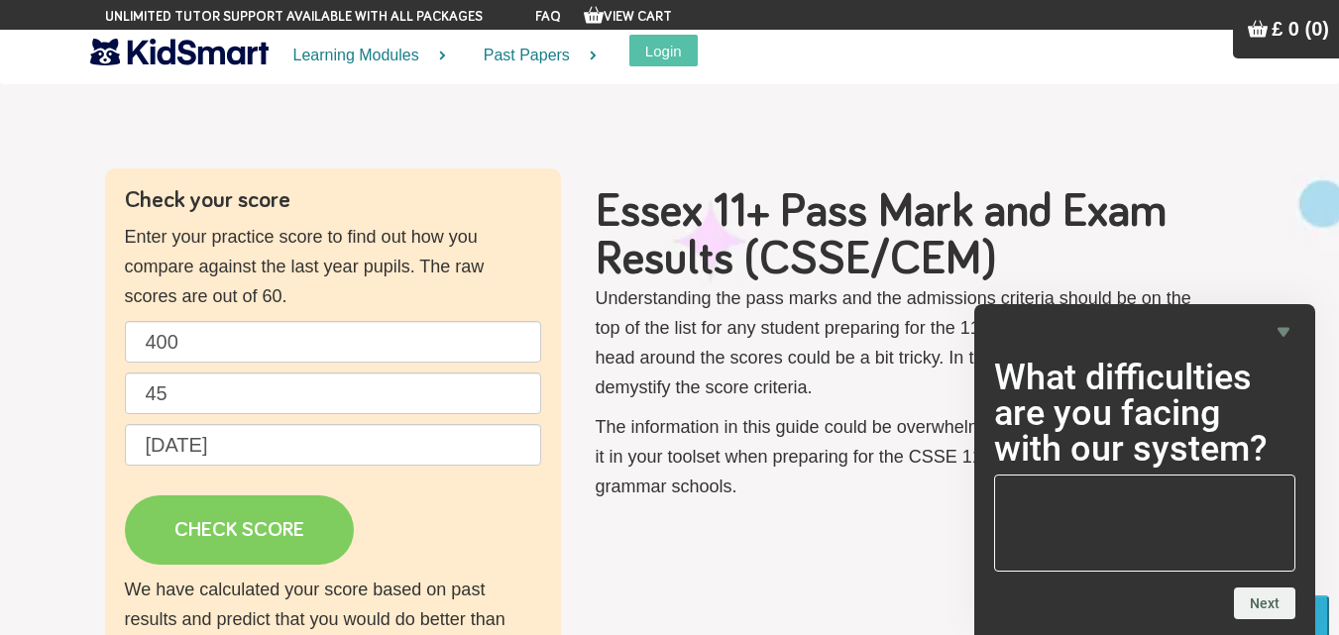
click at [214, 523] on link "CHECK SCORE" at bounding box center [239, 530] width 229 height 69
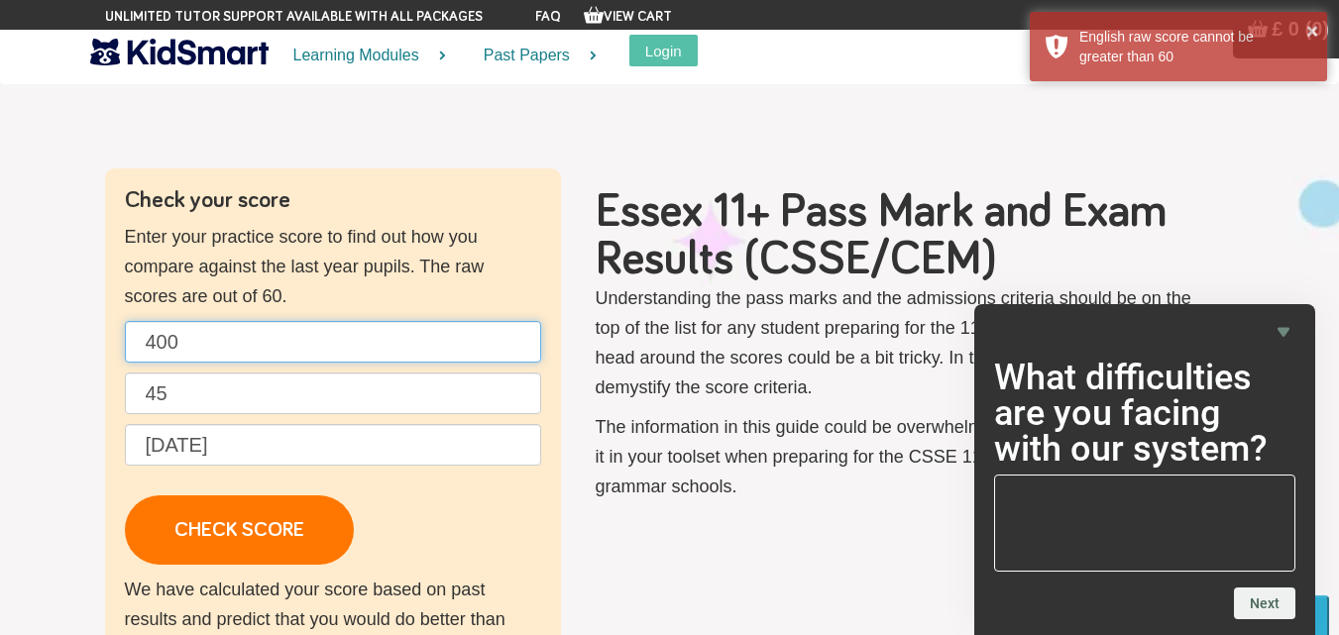
drag, startPoint x: 256, startPoint y: 337, endPoint x: 2, endPoint y: 334, distance: 253.8
type input "1"
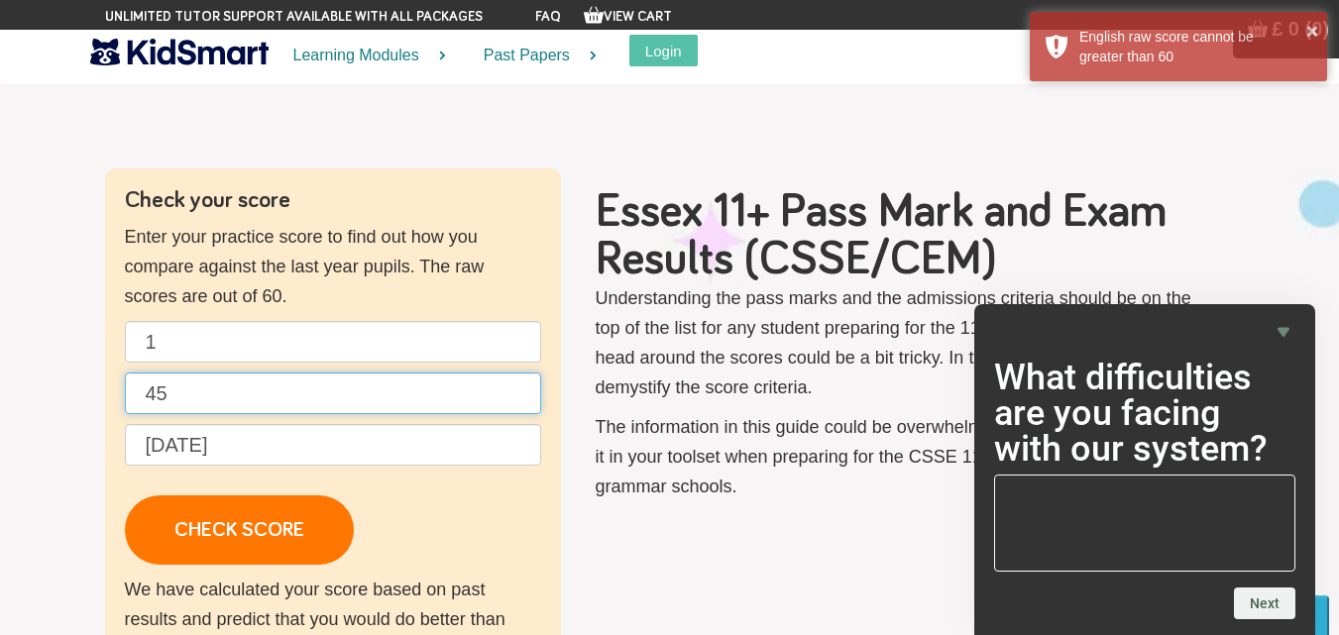
drag, startPoint x: 214, startPoint y: 393, endPoint x: 81, endPoint y: 476, distance: 156.8
click at [131, 485] on p "1 45 [DATE] CHECK SCORE" at bounding box center [333, 443] width 416 height 244
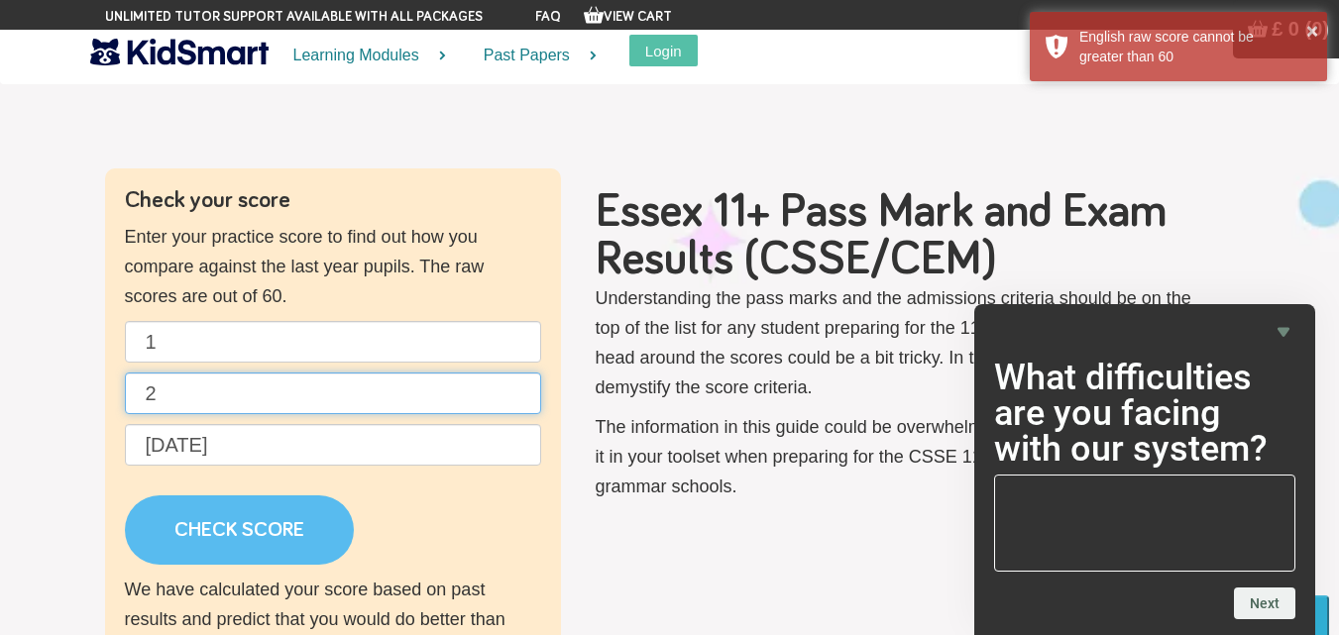
type input "2"
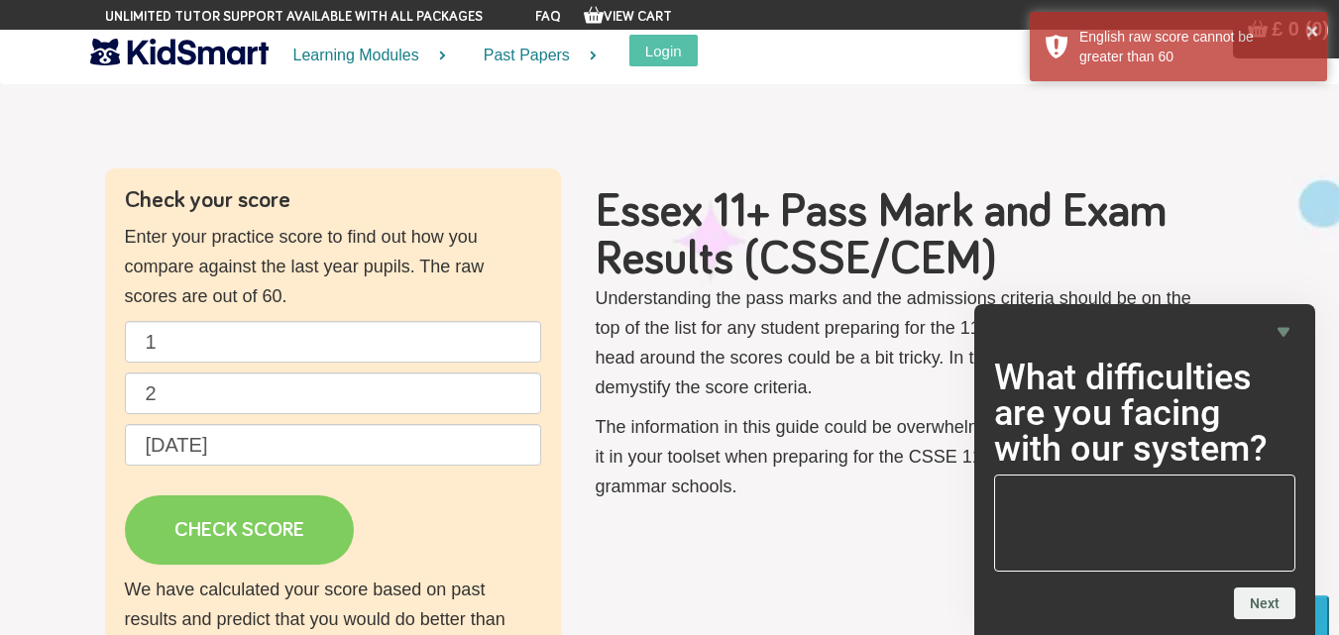
click at [241, 542] on link "CHECK SCORE" at bounding box center [239, 530] width 229 height 69
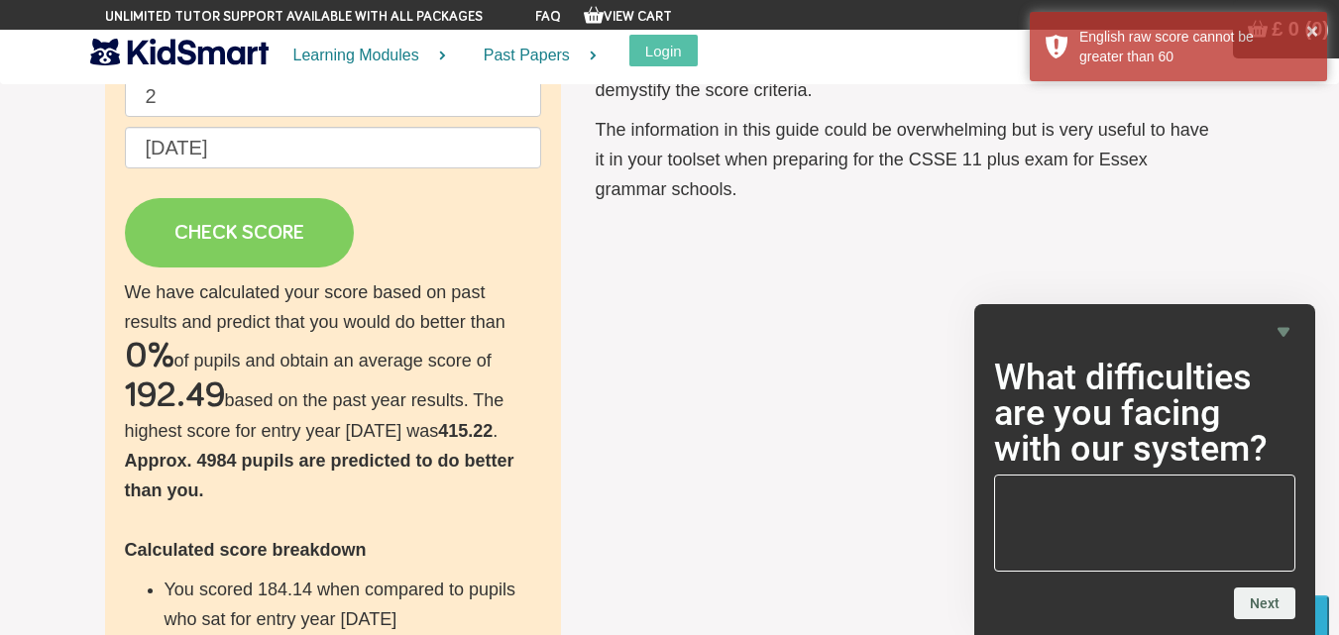
scroll to position [99, 0]
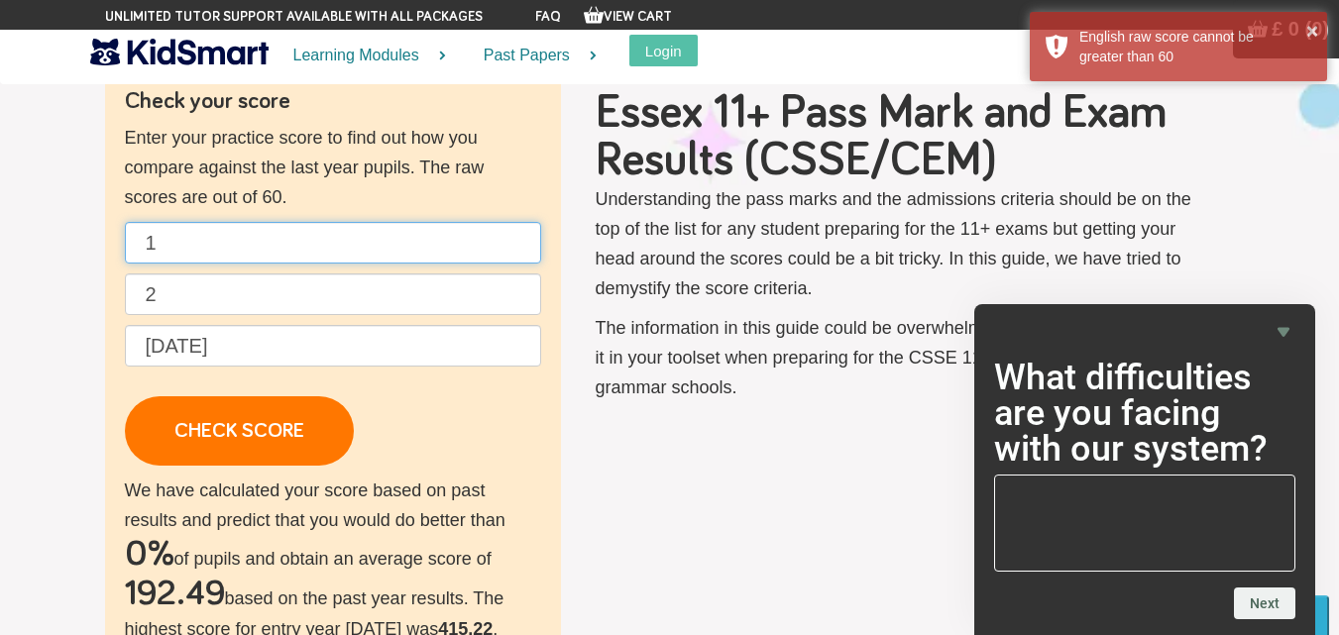
drag, startPoint x: 210, startPoint y: 223, endPoint x: 0, endPoint y: 312, distance: 228.3
click at [31, 227] on section "Check your score Enter your practice score to find out how you compare against …" at bounding box center [669, 612] width 1339 height 1284
type input "0"
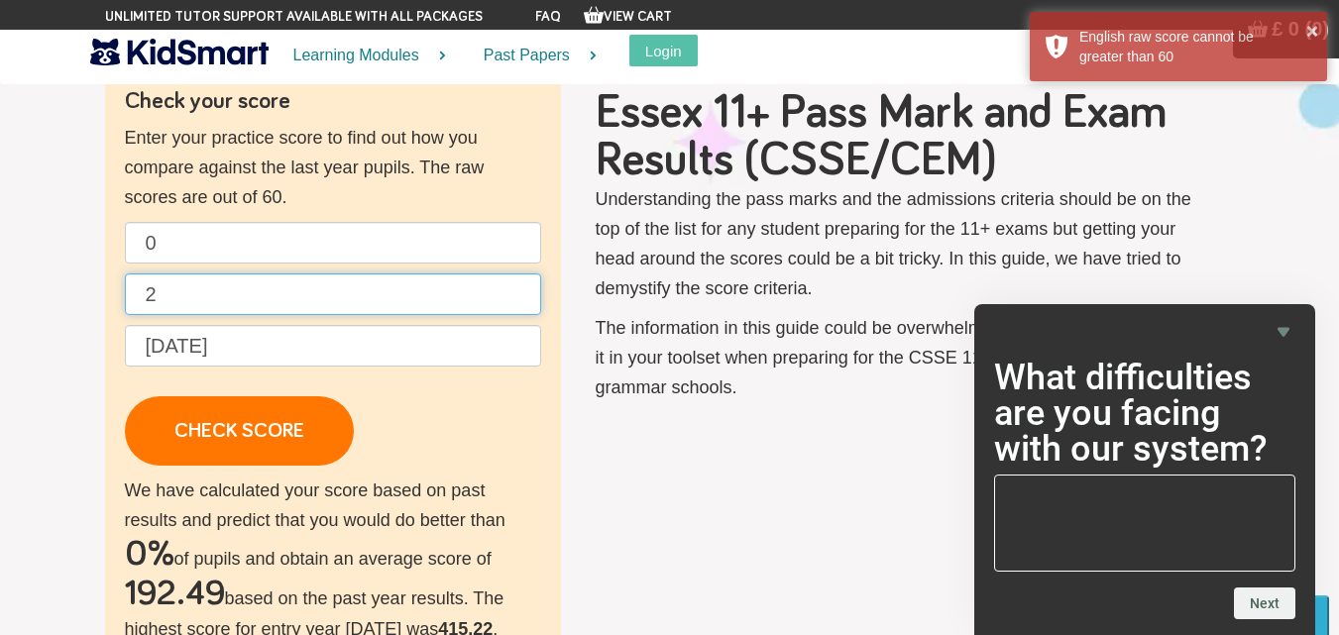
drag, startPoint x: 200, startPoint y: 302, endPoint x: 54, endPoint y: 292, distance: 147.1
click at [62, 281] on section "Check your score Enter your practice score to find out how you compare against …" at bounding box center [669, 612] width 1339 height 1284
type input "0"
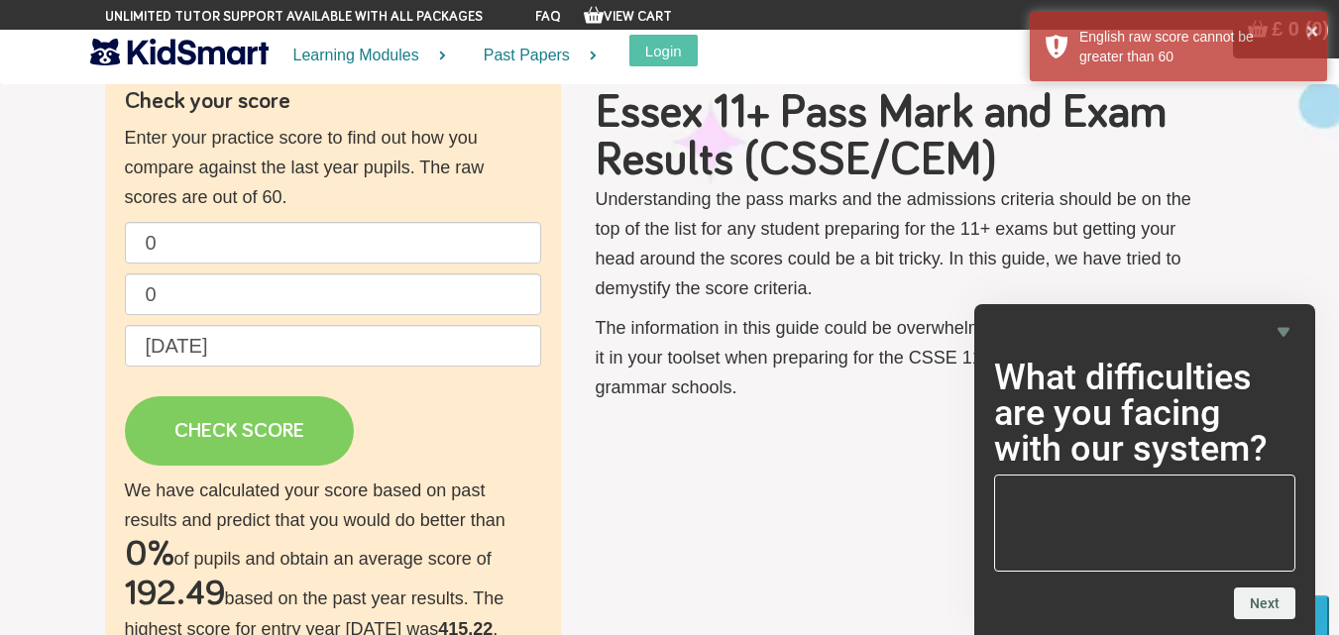
click at [323, 419] on link "CHECK SCORE" at bounding box center [239, 431] width 229 height 69
